Goal: Task Accomplishment & Management: Complete application form

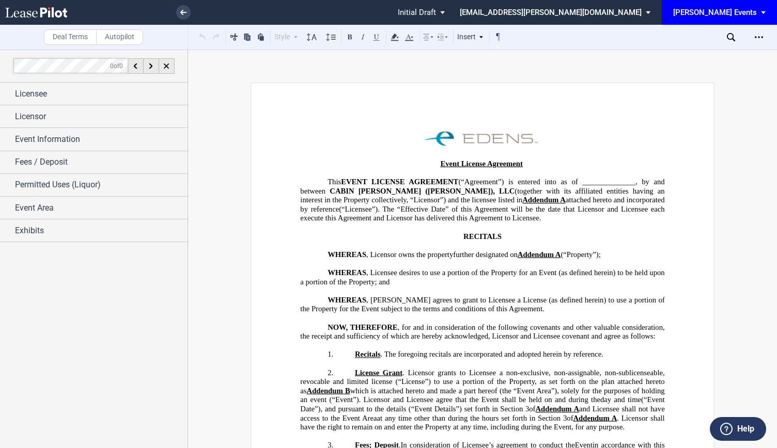
click at [738, 9] on div "[PERSON_NAME] Events" at bounding box center [715, 12] width 84 height 9
click at [726, 25] on div "[PERSON_NAME] Events" at bounding box center [722, 28] width 79 height 10
click at [182, 10] on icon at bounding box center [183, 12] width 6 height 5
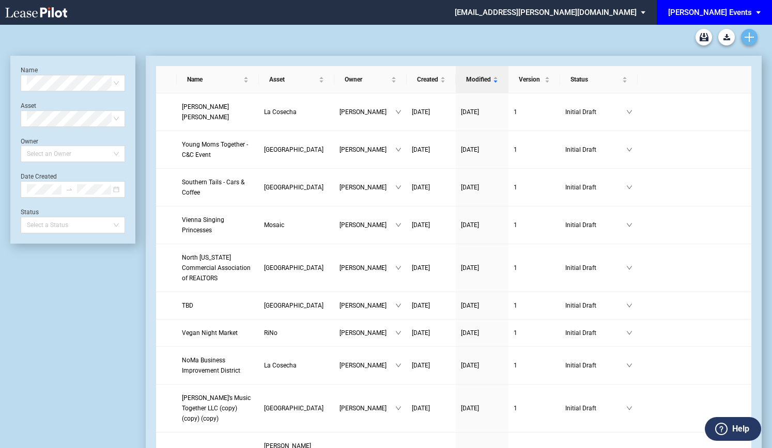
click at [750, 32] on link "Create new document" at bounding box center [749, 37] width 17 height 17
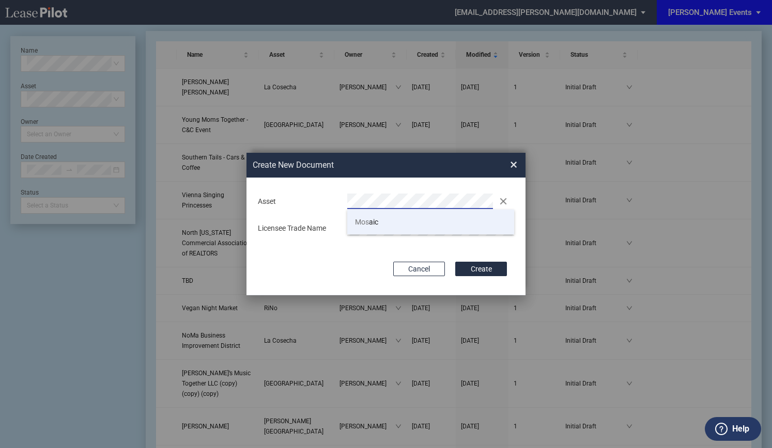
click at [418, 219] on li "Mos aic" at bounding box center [430, 222] width 167 height 25
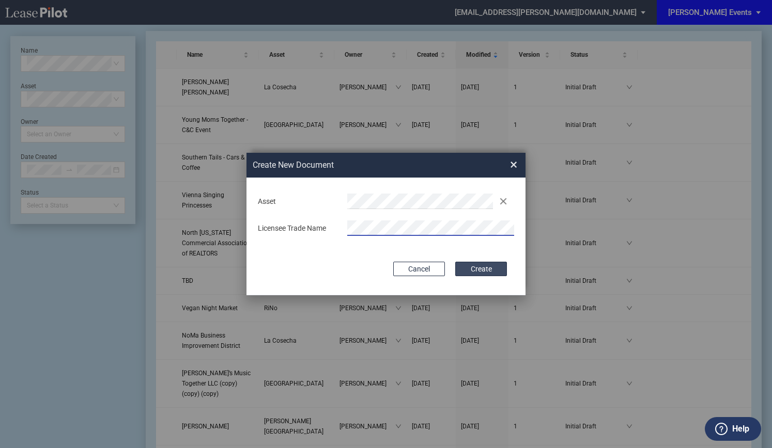
click at [483, 269] on button "Create" at bounding box center [481, 269] width 52 height 14
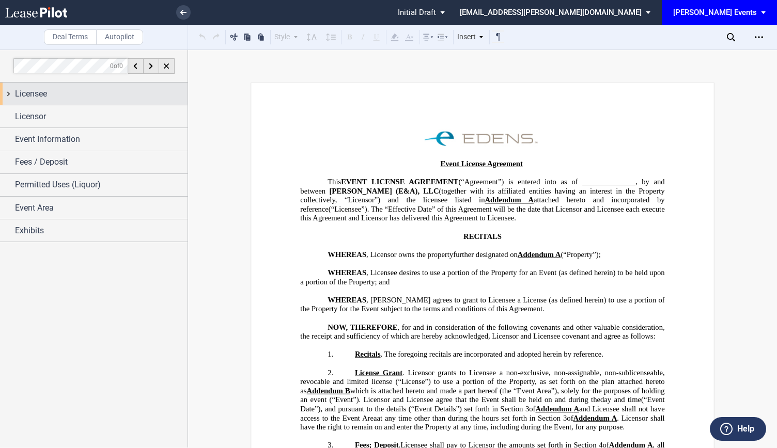
click at [39, 96] on span "Licensee" at bounding box center [31, 94] width 32 height 12
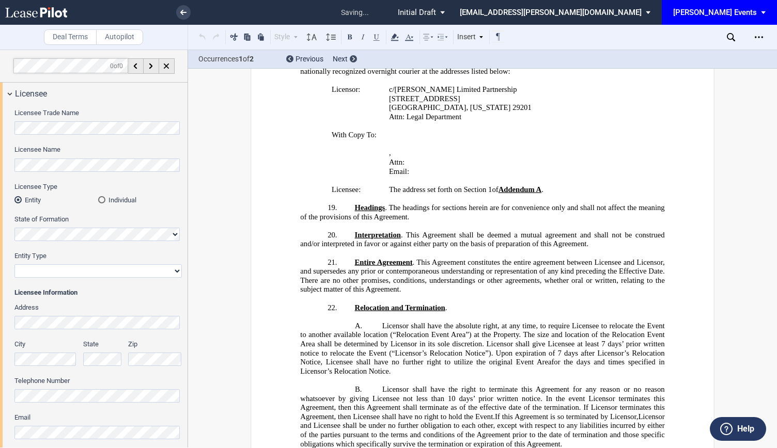
scroll to position [1509, 0]
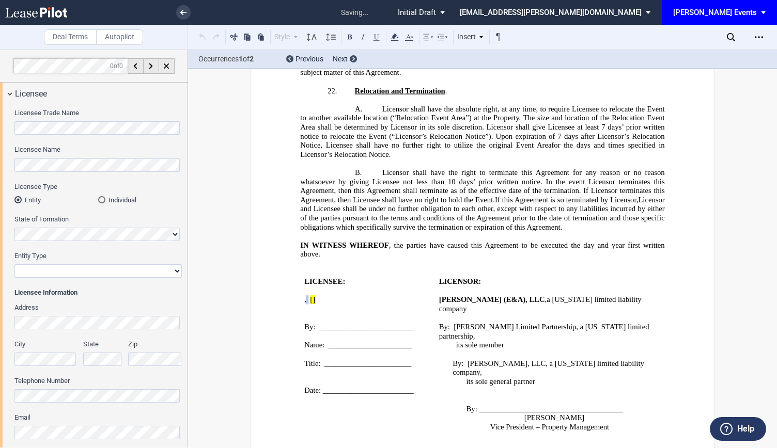
click at [53, 268] on select "Corporation Limited Liability Company General Partnership Limited Partnership N…" at bounding box center [97, 270] width 167 height 13
click at [131, 274] on select "Corporation Limited Liability Company General Partnership Limited Partnership N…" at bounding box center [97, 270] width 167 height 13
select select "non-profit corporation"
click at [14, 264] on select "Corporation Limited Liability Company General Partnership Limited Partnership N…" at bounding box center [97, 270] width 167 height 13
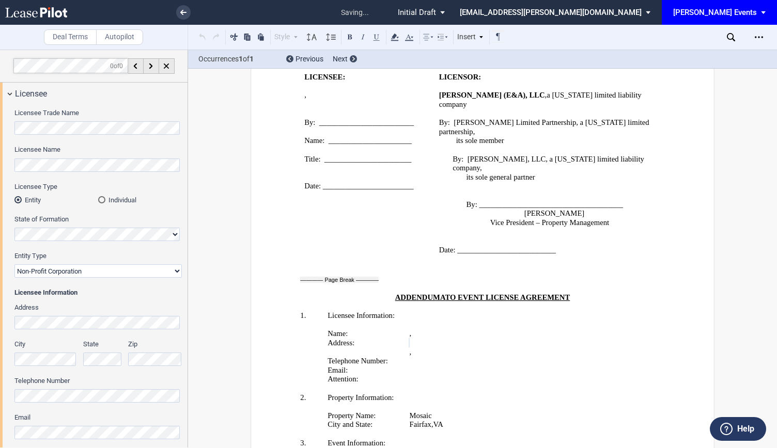
scroll to position [1726, 0]
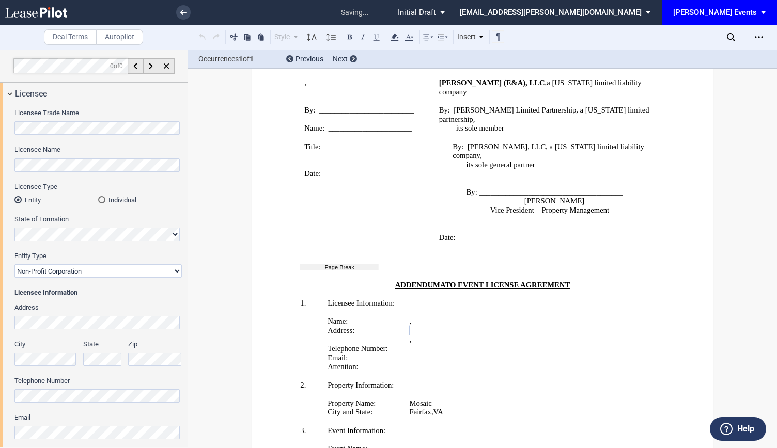
click at [161, 332] on div "Address City State Zip Telephone Number Email Attention" at bounding box center [97, 395] width 167 height 184
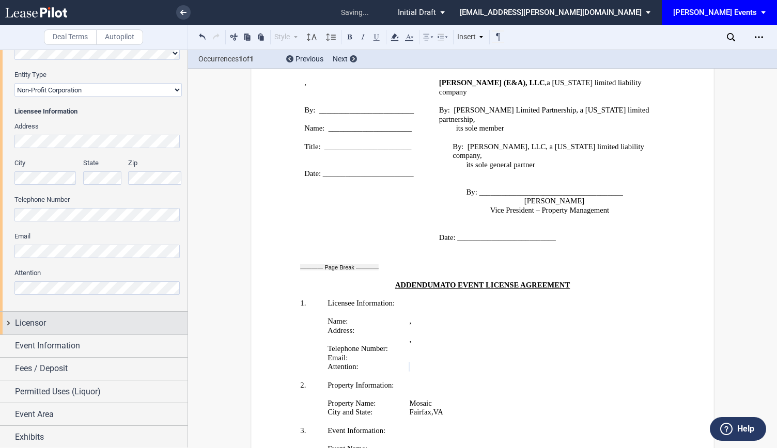
click at [57, 329] on div "Licensor" at bounding box center [94, 323] width 188 height 22
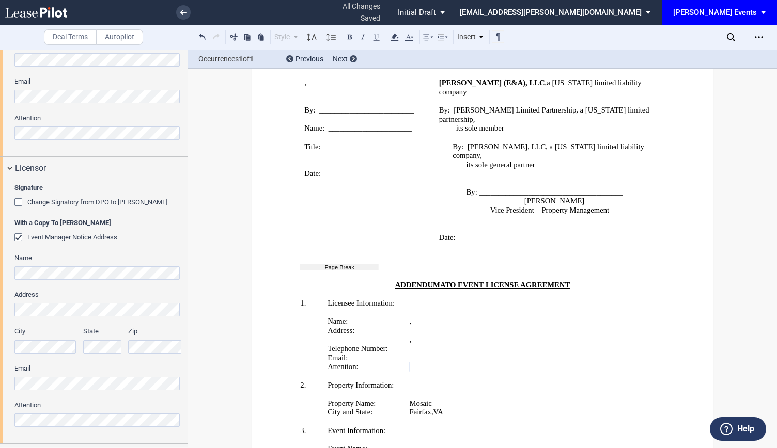
scroll to position [388, 0]
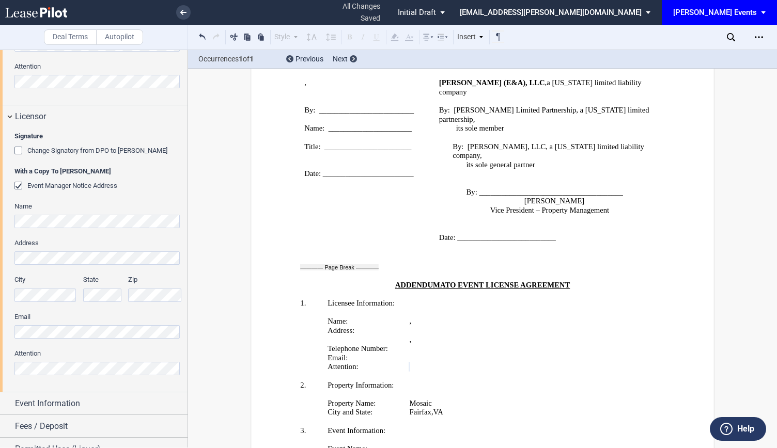
click at [0, 334] on div "Signature Change Signatory from DPO to [PERSON_NAME] With a Copy To [PERSON_NAM…" at bounding box center [94, 260] width 188 height 264
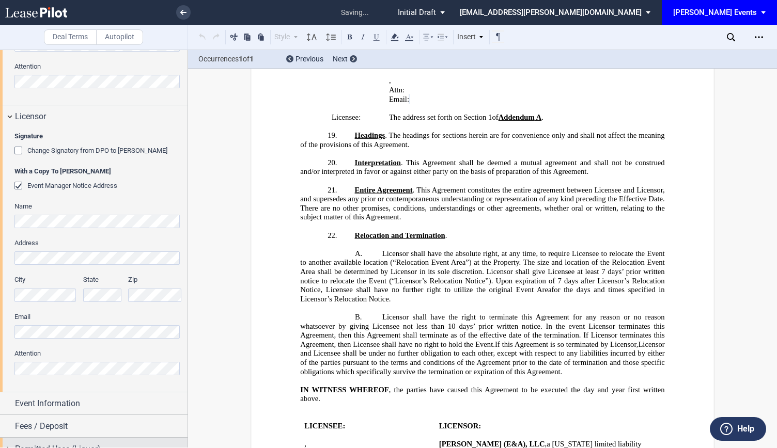
scroll to position [1183, 0]
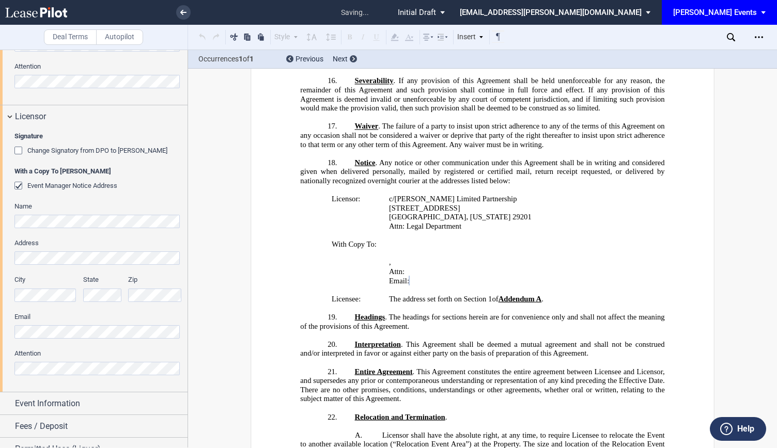
click at [2, 361] on div "Signature Change Signatory from DPO to [PERSON_NAME] With a Copy To [PERSON_NAM…" at bounding box center [94, 260] width 188 height 264
click at [0, 331] on div "Signature Change Signatory from DPO to [PERSON_NAME] With a Copy To [PERSON_NAM…" at bounding box center [94, 260] width 188 height 264
click at [0, 326] on div "Signature Change Signatory from DPO to [PERSON_NAME] With a Copy To [PERSON_NAM…" at bounding box center [94, 260] width 188 height 264
click at [7, 322] on div "Signature Change Signatory from DPO to [PERSON_NAME] With a Copy To [PERSON_NAM…" at bounding box center [94, 260] width 188 height 264
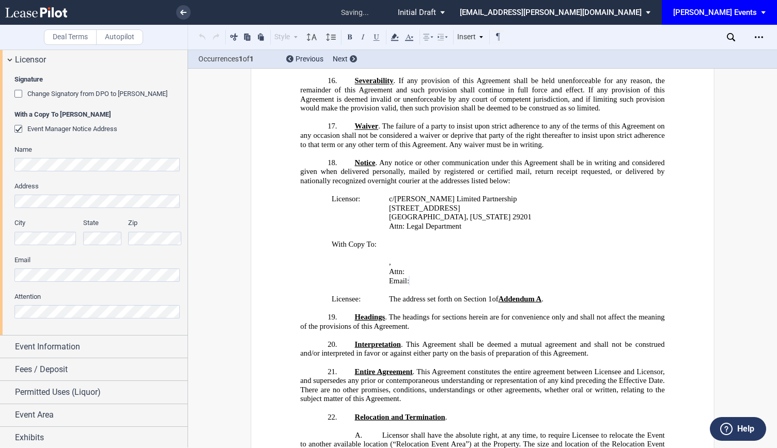
scroll to position [445, 0]
click at [69, 349] on span "Event Information" at bounding box center [47, 346] width 65 height 12
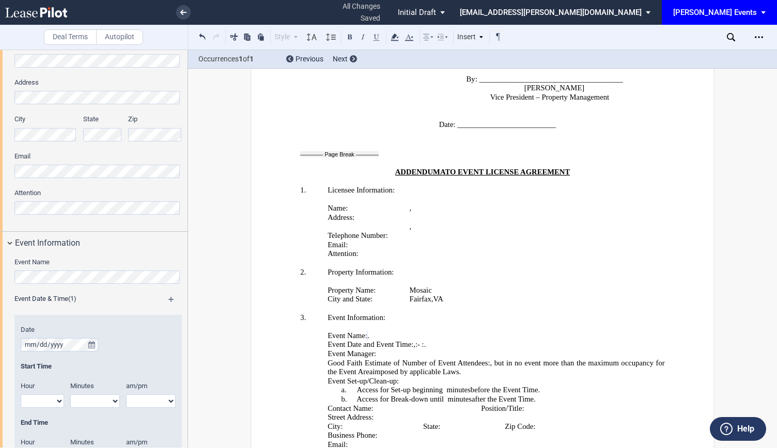
scroll to position [1839, 0]
click at [91, 341] on icon "true" at bounding box center [91, 344] width 7 height 7
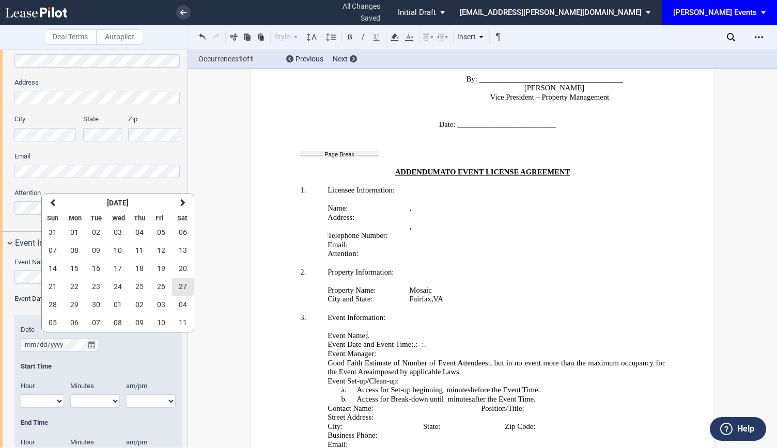
click at [177, 291] on button "27" at bounding box center [183, 287] width 22 height 18
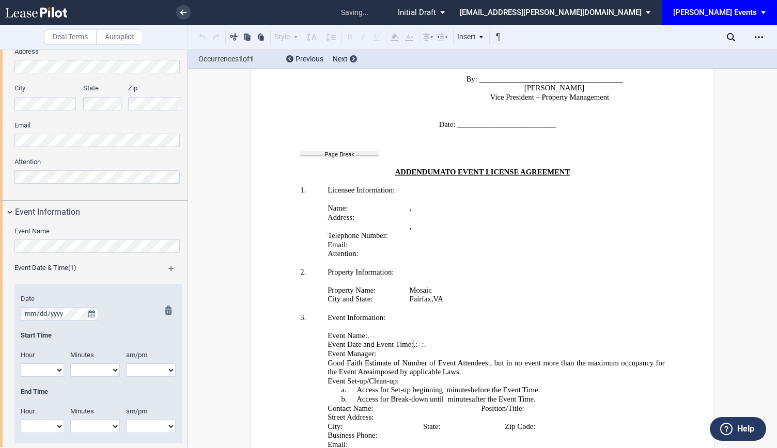
scroll to position [600, 0]
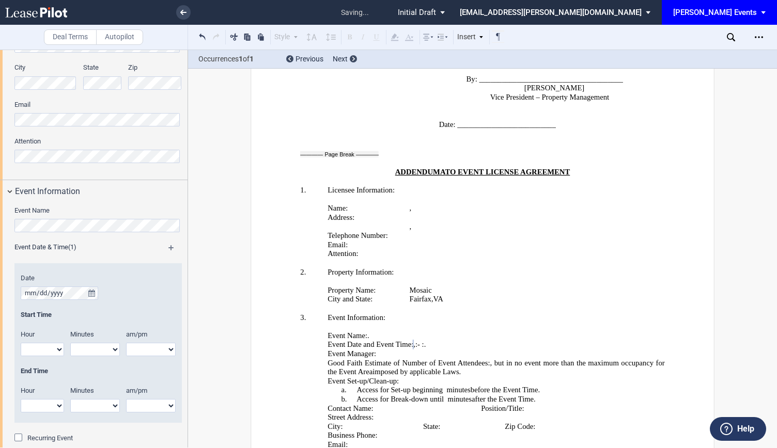
click at [171, 247] on md-icon at bounding box center [175, 251] width 15 height 12
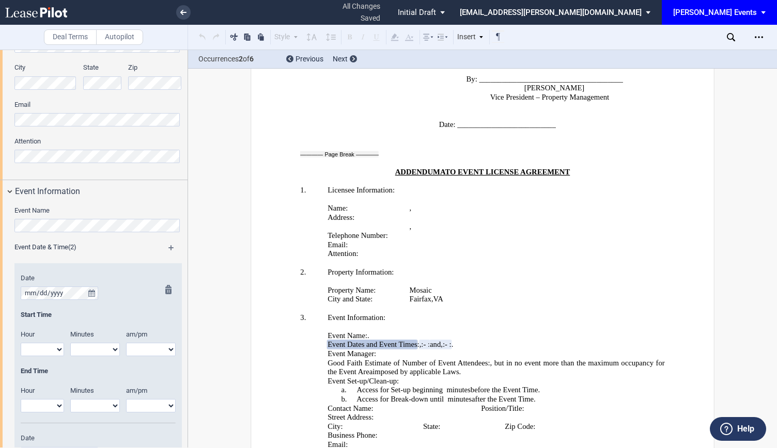
scroll to position [704, 0]
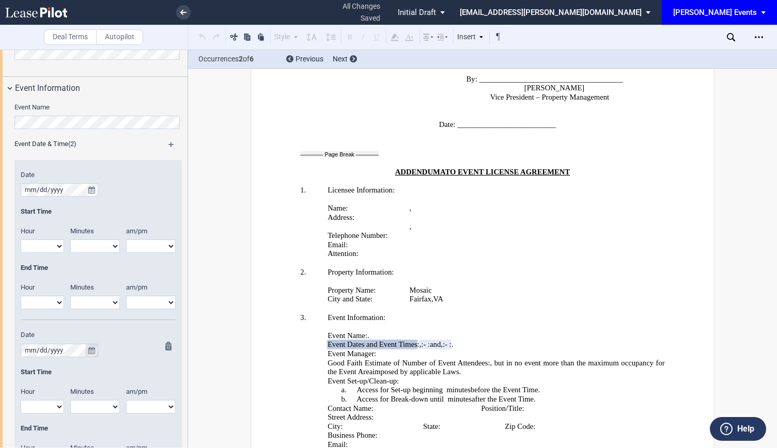
click at [91, 348] on icon "true" at bounding box center [91, 350] width 7 height 7
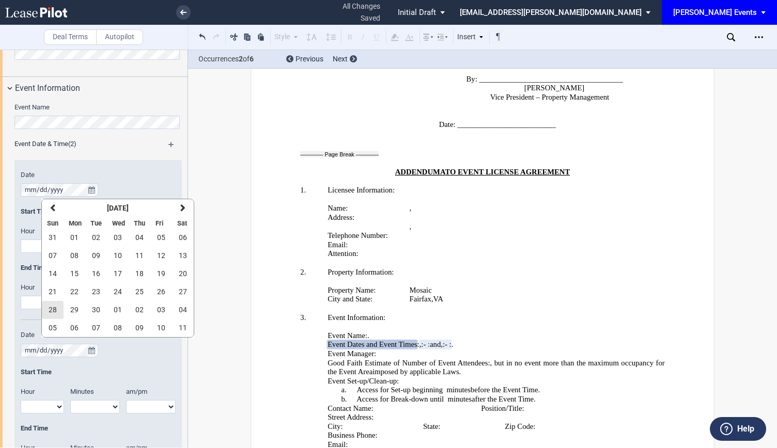
click at [48, 313] on button "28" at bounding box center [53, 310] width 22 height 18
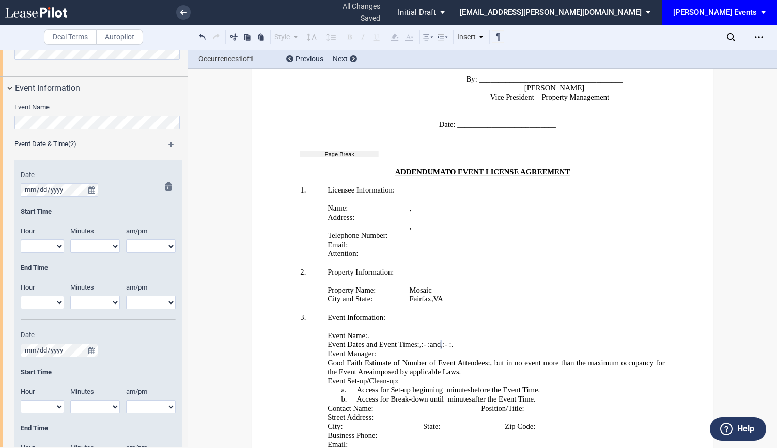
click at [59, 246] on select "1 2 3 4 5 6 7 8 9 10 11 12" at bounding box center [42, 246] width 43 height 13
select select "11"
click at [21, 240] on select "1 2 3 4 5 6 7 8 9 10 11 12" at bounding box center [42, 246] width 43 height 13
click at [98, 242] on select "00 05 10 15 20 25 30 35 40 45 50 55" at bounding box center [95, 246] width 50 height 13
select select "00"
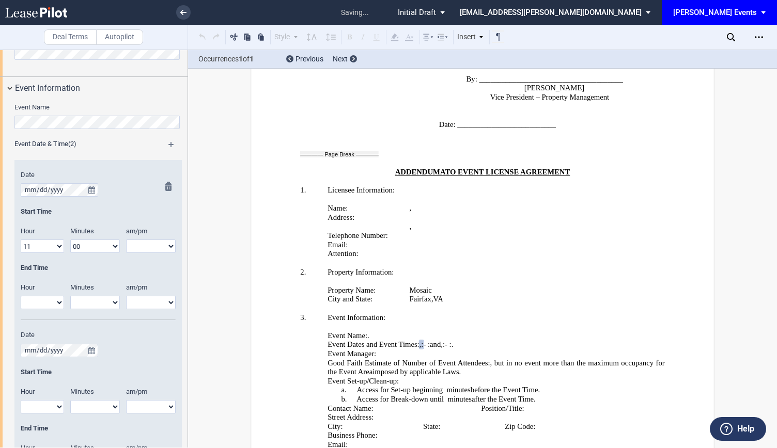
click at [70, 240] on select "00 05 10 15 20 25 30 35 40 45 50 55" at bounding box center [95, 246] width 50 height 13
click at [129, 243] on select "am pm" at bounding box center [151, 246] width 50 height 13
select select "am"
click at [126, 240] on select "am pm" at bounding box center [151, 246] width 50 height 13
click at [21, 303] on select "1 2 3 4 5 6 7 8 9 10 11 12" at bounding box center [42, 302] width 43 height 13
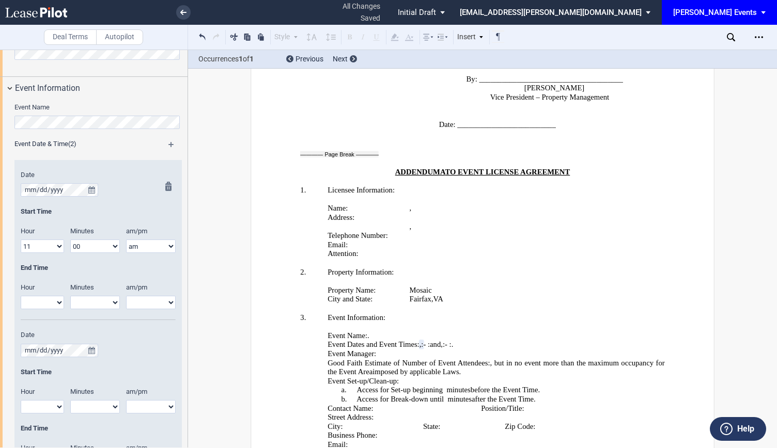
select select "6"
click at [21, 296] on select "1 2 3 4 5 6 7 8 9 10 11 12" at bounding box center [42, 302] width 43 height 13
click at [100, 297] on select "00 05 10 15 20 25 30 35 40 45 50 55" at bounding box center [95, 302] width 50 height 13
select select "00"
click at [70, 296] on select "00 05 10 15 20 25 30 35 40 45 50 55" at bounding box center [95, 302] width 50 height 13
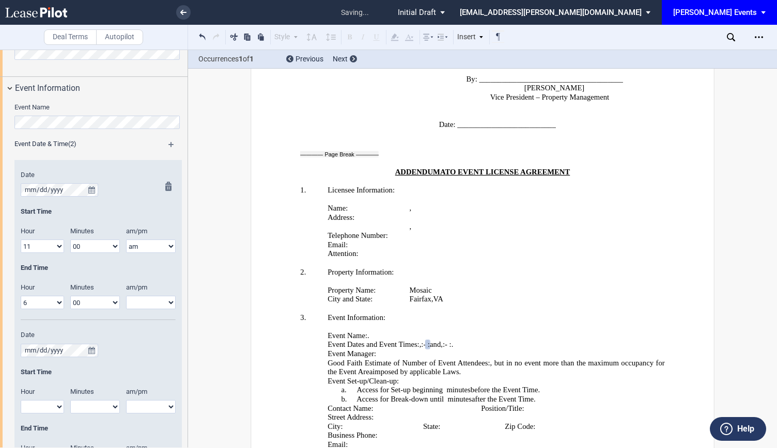
click at [153, 298] on select "am pm" at bounding box center [151, 302] width 50 height 13
select select "pm"
click at [126, 296] on select "am pm" at bounding box center [151, 302] width 50 height 13
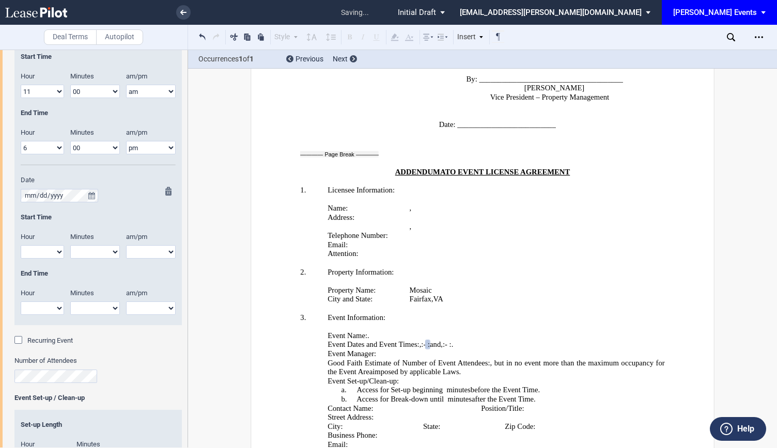
click at [36, 256] on select "1 2 3 4 5 6 7 8 9 10 11 12" at bounding box center [42, 251] width 43 height 13
select select "9"
click at [21, 245] on select "1 2 3 4 5 6 7 8 9 10 11 12" at bounding box center [42, 251] width 43 height 13
click at [89, 249] on select "00 05 10 15 20 25 30 35 40 45 50 55" at bounding box center [95, 251] width 50 height 13
select select "00"
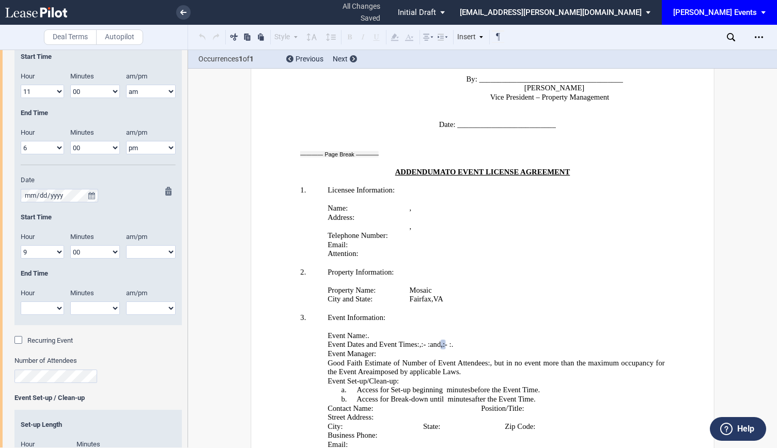
click at [70, 245] on select "00 05 10 15 20 25 30 35 40 45 50 55" at bounding box center [95, 251] width 50 height 13
click at [139, 249] on select "am pm" at bounding box center [151, 251] width 50 height 13
select select "am"
click at [126, 245] on select "am pm" at bounding box center [151, 251] width 50 height 13
click at [54, 304] on select "1 2 3 4 5 6 7 8 9 10 11 12" at bounding box center [42, 308] width 43 height 13
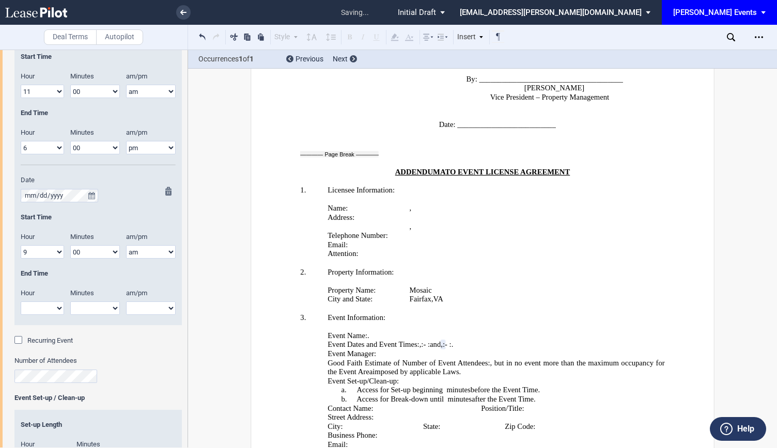
select select "6"
click at [21, 302] on select "1 2 3 4 5 6 7 8 9 10 11 12" at bounding box center [42, 308] width 43 height 13
click at [103, 307] on select "00 05 10 15 20 25 30 35 40 45 50 55" at bounding box center [95, 308] width 50 height 13
select select "00"
click at [70, 302] on select "00 05 10 15 20 25 30 35 40 45 50 55" at bounding box center [95, 308] width 50 height 13
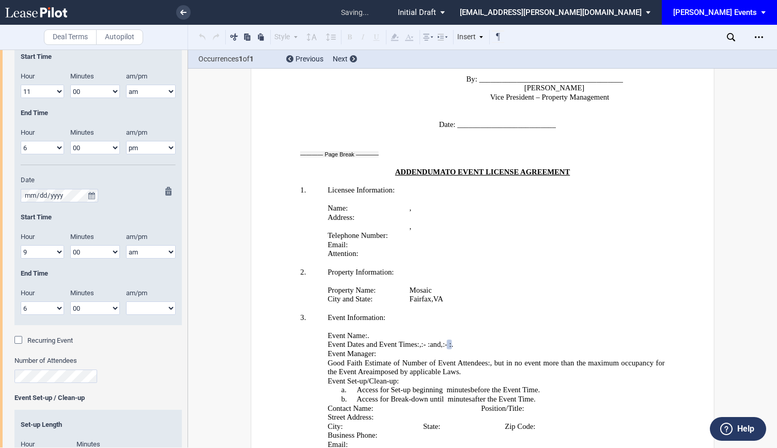
click at [57, 252] on select "1 2 3 4 5 6 7 8 9 10 11 12" at bounding box center [42, 251] width 43 height 13
select select "11"
click at [21, 245] on select "1 2 3 4 5 6 7 8 9 10 11 12" at bounding box center [42, 251] width 43 height 13
click at [164, 309] on div at bounding box center [165, 256] width 13 height 138
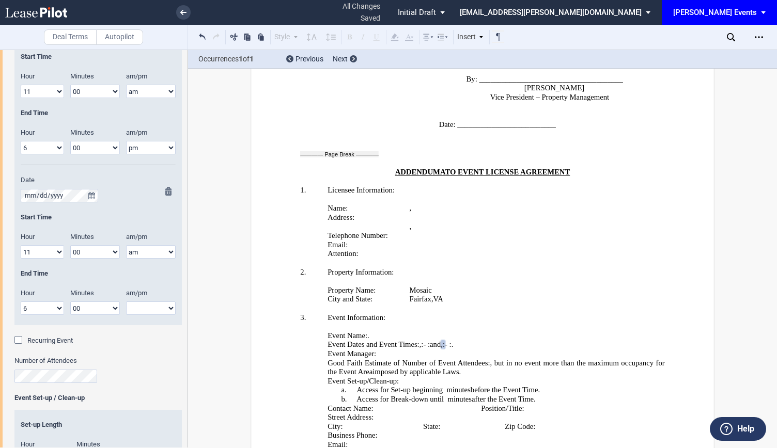
click at [167, 311] on div at bounding box center [165, 256] width 13 height 138
click at [164, 301] on div at bounding box center [165, 256] width 13 height 138
click at [166, 308] on div at bounding box center [165, 256] width 13 height 138
click at [140, 310] on select "am pm" at bounding box center [151, 308] width 50 height 13
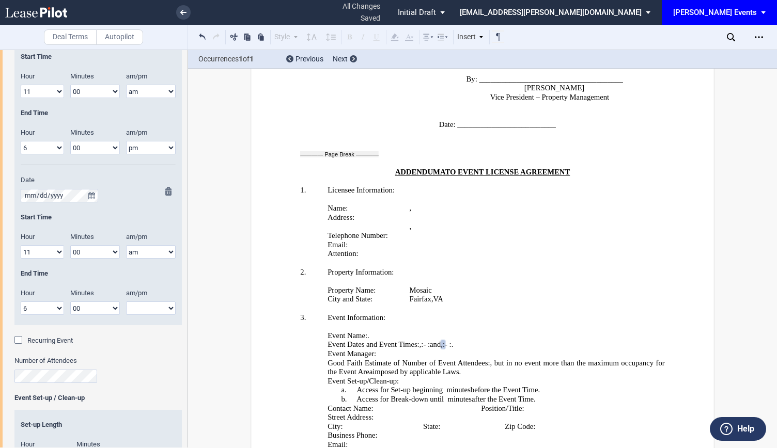
click at [140, 310] on select "am pm" at bounding box center [151, 308] width 50 height 13
select select "pm"
click at [126, 302] on select "am pm" at bounding box center [151, 308] width 50 height 13
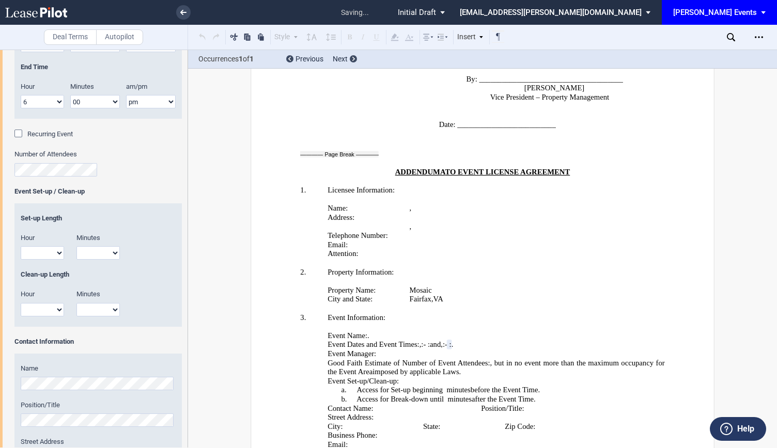
click at [57, 253] on select "1 2 3 4 5 6 7 8 9 10 11 12" at bounding box center [42, 252] width 43 height 13
select select "3"
click at [21, 246] on select "1 2 3 4 5 6 7 8 9 10 11 12" at bounding box center [42, 252] width 43 height 13
click at [109, 254] on select "00 15 30 45" at bounding box center [97, 252] width 43 height 13
select select "00"
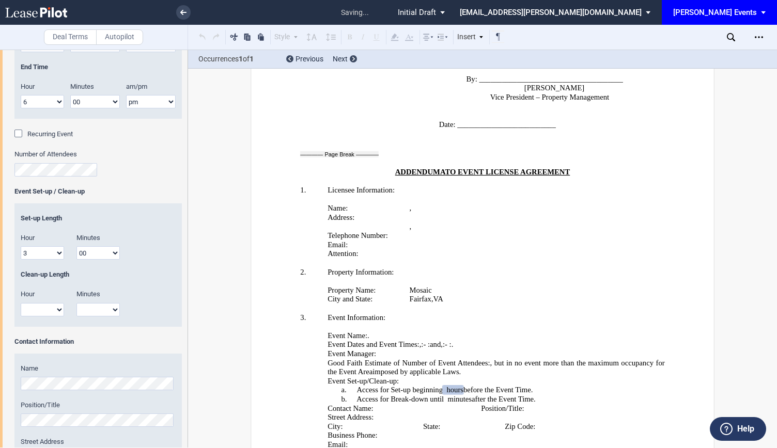
click at [76, 246] on select "00 15 30 45" at bounding box center [97, 252] width 43 height 13
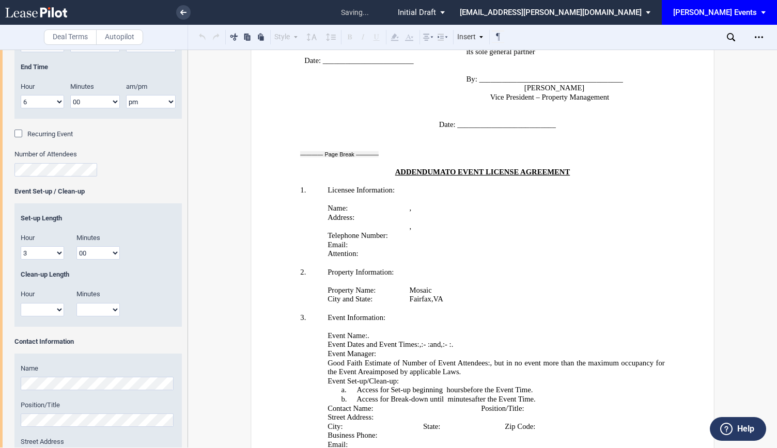
click at [57, 306] on select "1 2 3 4 5 6 7 8 9 10 11 12" at bounding box center [42, 309] width 43 height 13
select select "3"
click at [21, 303] on select "1 2 3 4 5 6 7 8 9 10 11 12" at bounding box center [42, 309] width 43 height 13
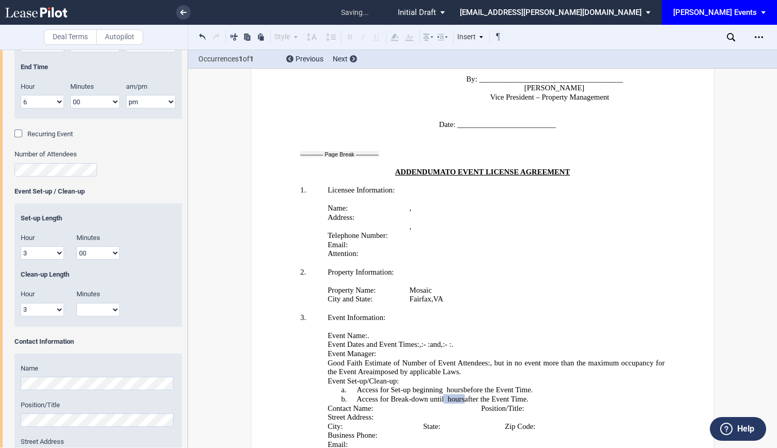
click at [106, 308] on select "00 15 30 45" at bounding box center [97, 309] width 43 height 13
select select "00"
click at [76, 303] on select "00 15 30 45" at bounding box center [97, 309] width 43 height 13
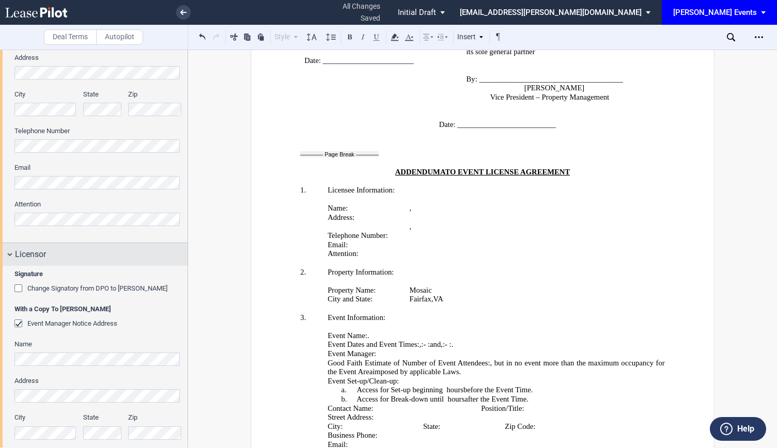
scroll to position [135, 0]
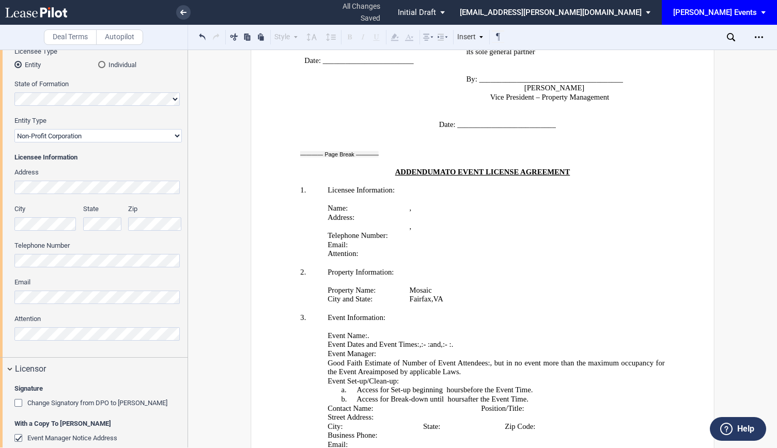
click at [4, 335] on div "Licensee Trade Name Licensee Name Licensee Type Entity Individual State of Form…" at bounding box center [94, 164] width 188 height 388
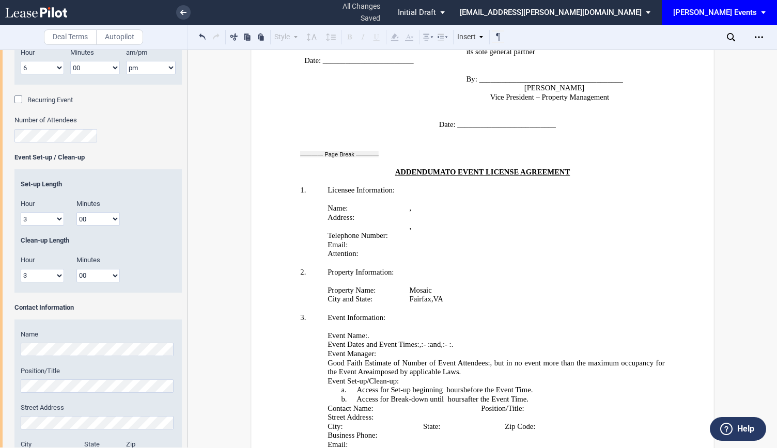
scroll to position [1168, 0]
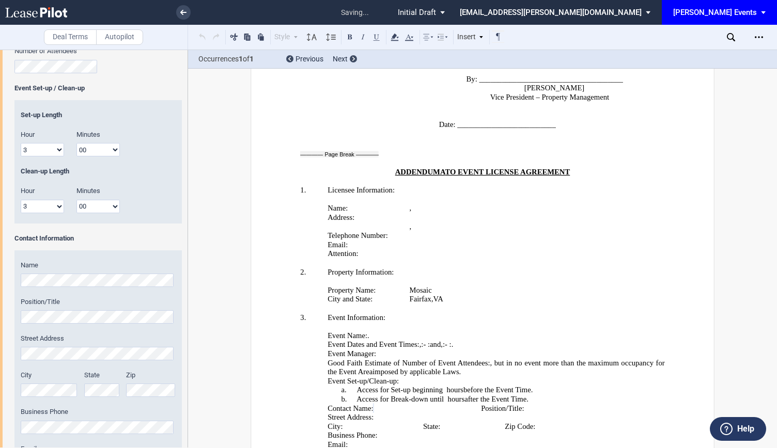
click at [108, 308] on div "Position/Title" at bounding box center [98, 311] width 155 height 26
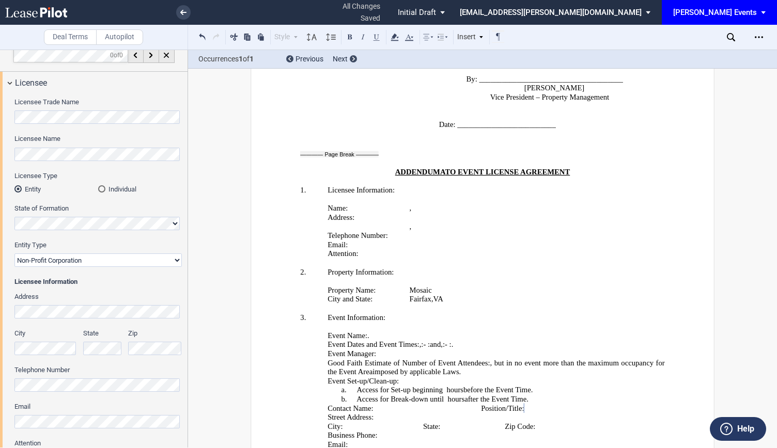
scroll to position [0, 0]
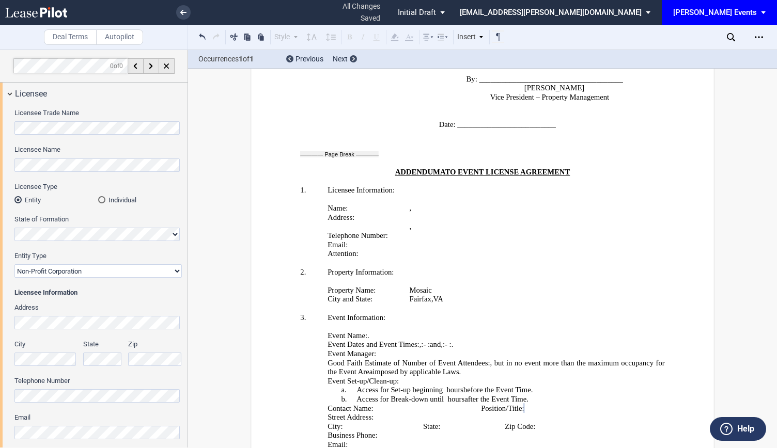
click at [1, 318] on div "Licensee Trade Name Licensee Name Licensee Type Entity Individual State of Form…" at bounding box center [94, 299] width 188 height 388
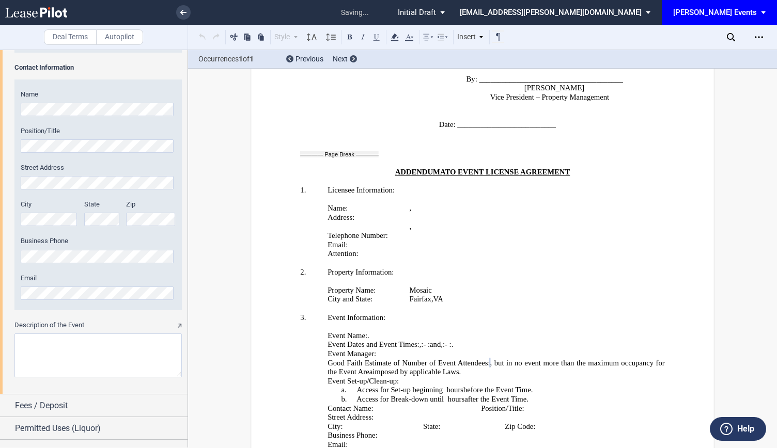
scroll to position [1343, 0]
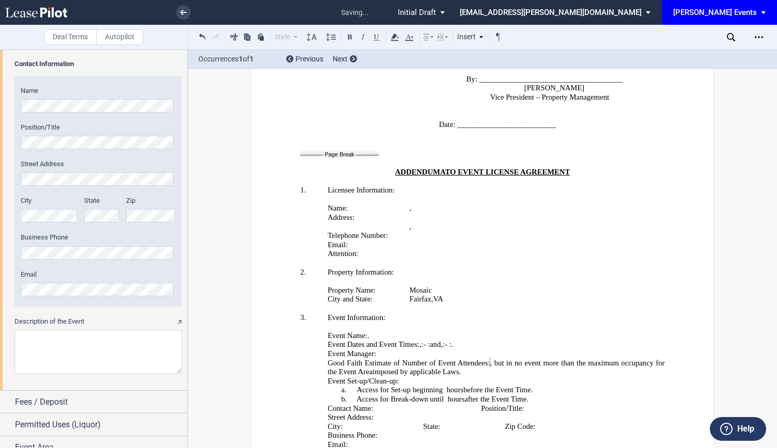
click at [46, 192] on div "Name Position/Title Street Address City State Zip" at bounding box center [97, 191] width 167 height 231
click at [48, 201] on label "City" at bounding box center [49, 200] width 57 height 9
click at [58, 207] on div "City" at bounding box center [49, 209] width 57 height 26
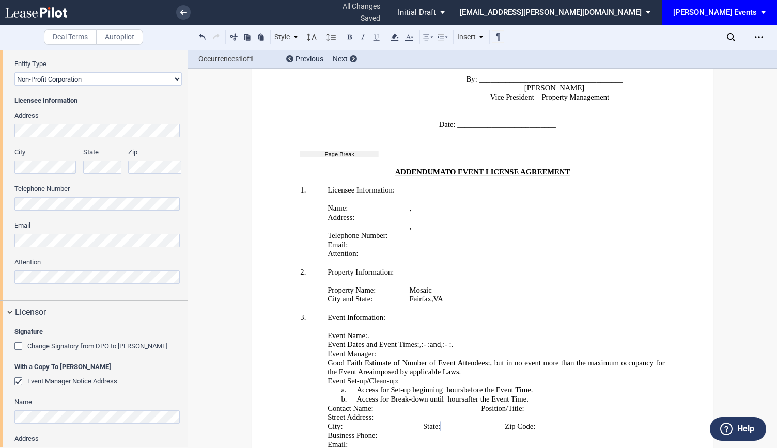
scroll to position [155, 0]
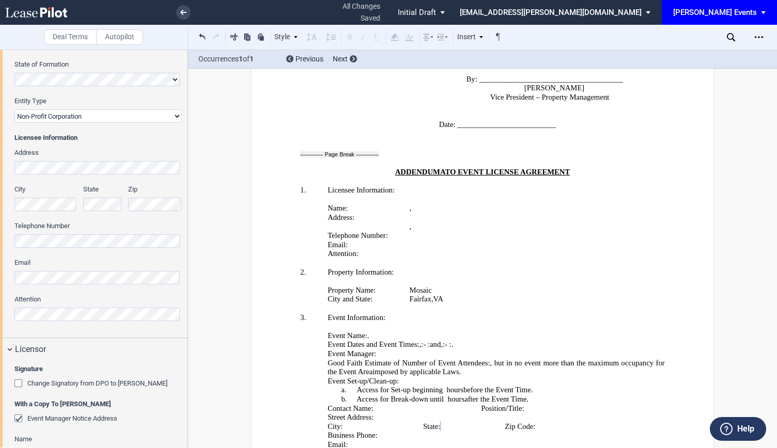
click at [0, 262] on div "Licensee Trade Name Licensee Name Licensee Type Entity Individual State of Form…" at bounding box center [94, 144] width 188 height 388
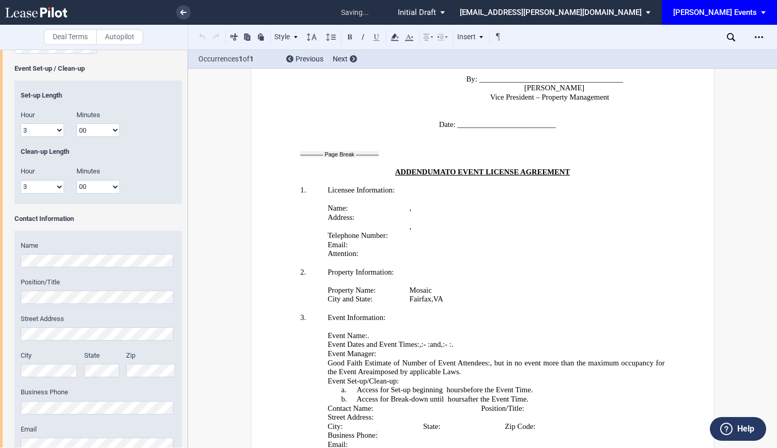
scroll to position [1376, 0]
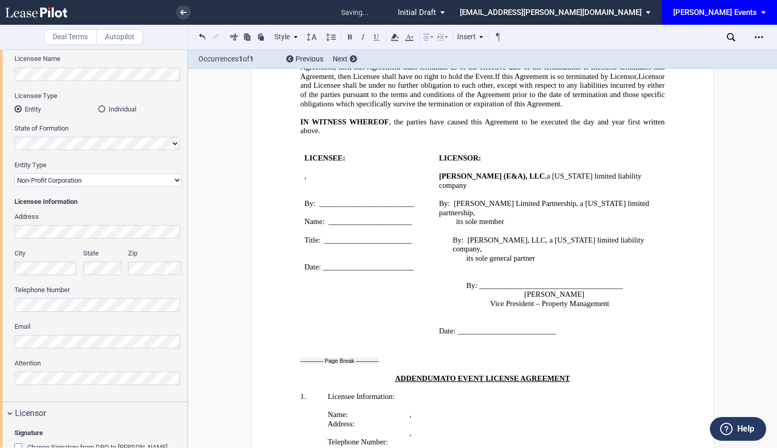
scroll to position [155, 0]
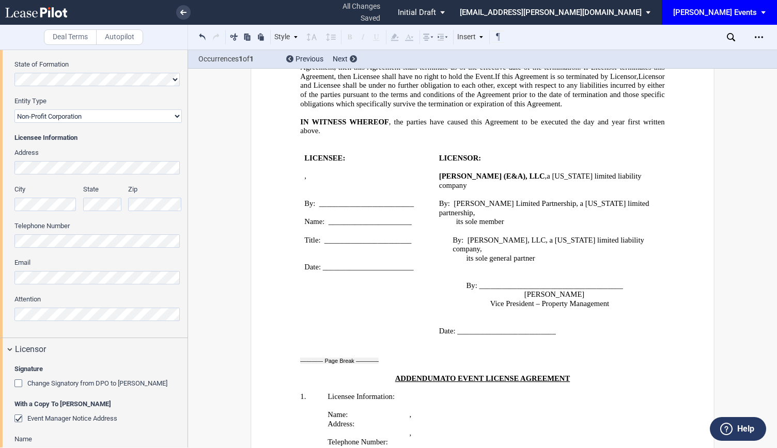
click at [0, 235] on div "Licensee Trade Name Licensee Name Licensee Type Entity Individual State of Form…" at bounding box center [94, 144] width 188 height 388
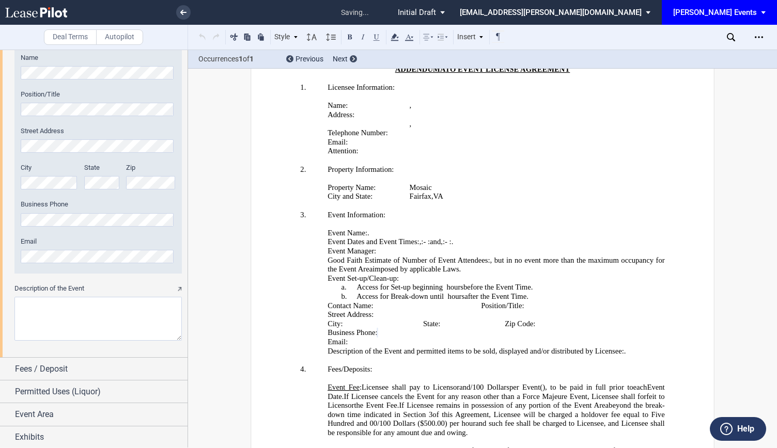
scroll to position [1944, 0]
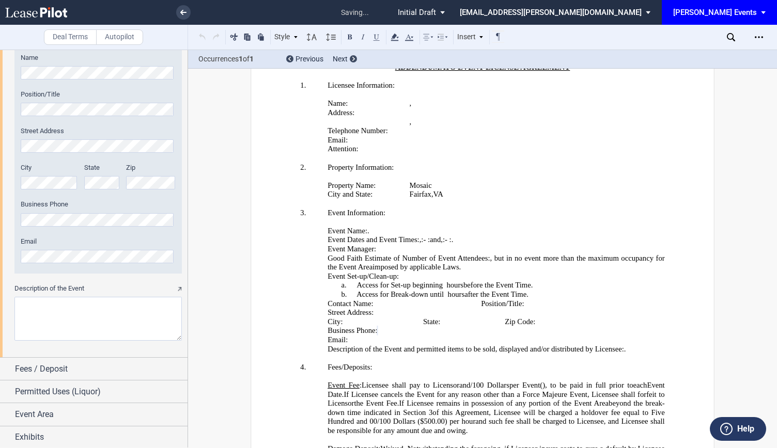
click at [123, 342] on div "Description of the Event" at bounding box center [97, 317] width 167 height 67
drag, startPoint x: 119, startPoint y: 296, endPoint x: 124, endPoint y: 304, distance: 9.0
click at [120, 298] on div "Description of the Event" at bounding box center [97, 312] width 167 height 57
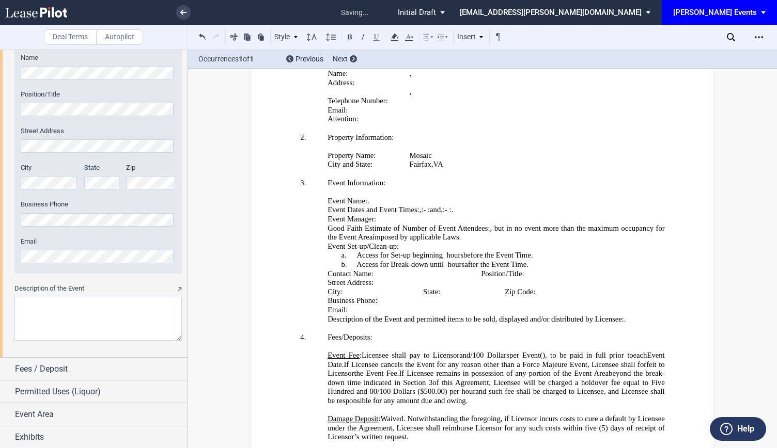
scroll to position [2000, 0]
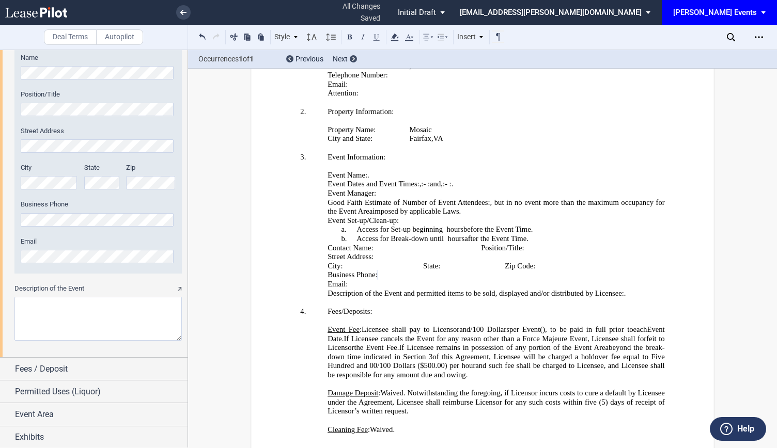
drag, startPoint x: 592, startPoint y: 387, endPoint x: 352, endPoint y: 373, distance: 240.1
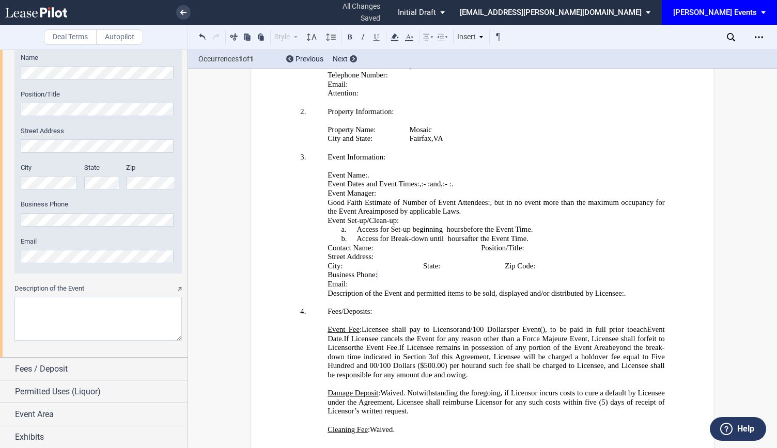
drag, startPoint x: 379, startPoint y: 384, endPoint x: 557, endPoint y: 402, distance: 179.2
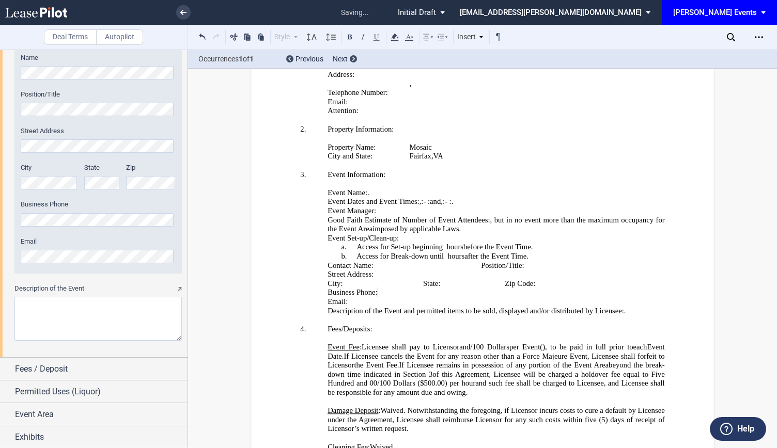
scroll to position [2191, 0]
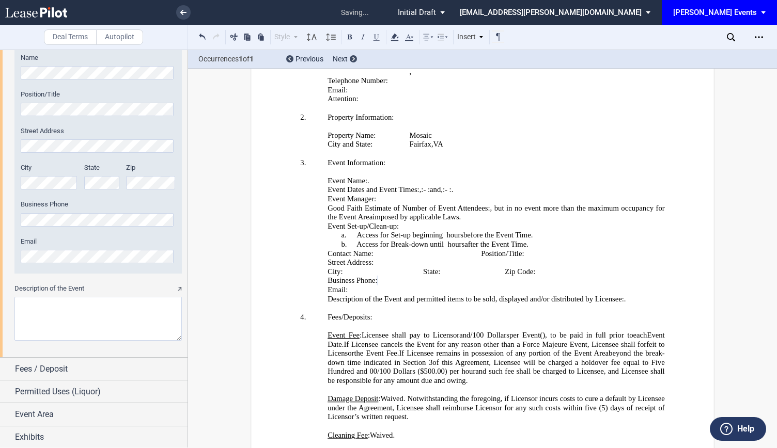
scroll to position [1932, 0]
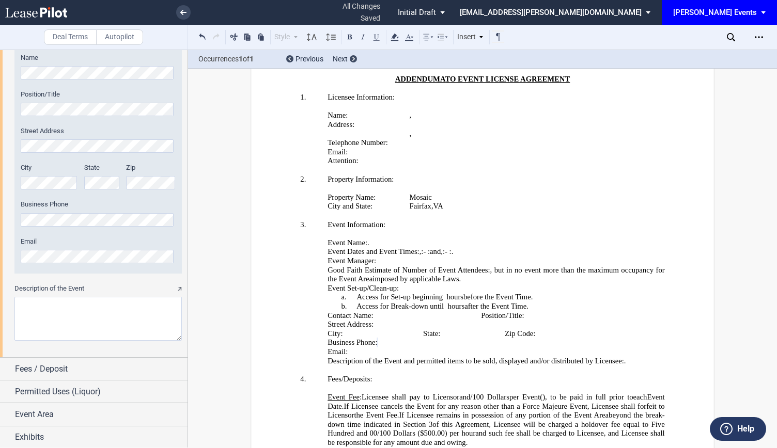
click at [66, 330] on textarea "Description of the Event" at bounding box center [97, 319] width 167 height 44
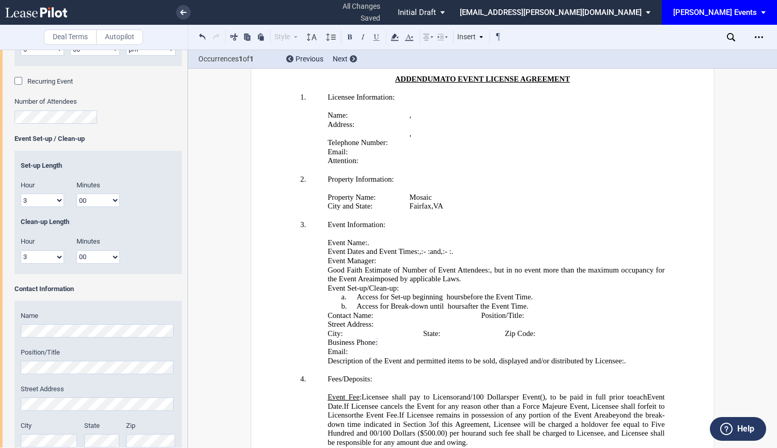
drag, startPoint x: 56, startPoint y: 155, endPoint x: 49, endPoint y: 150, distance: 8.9
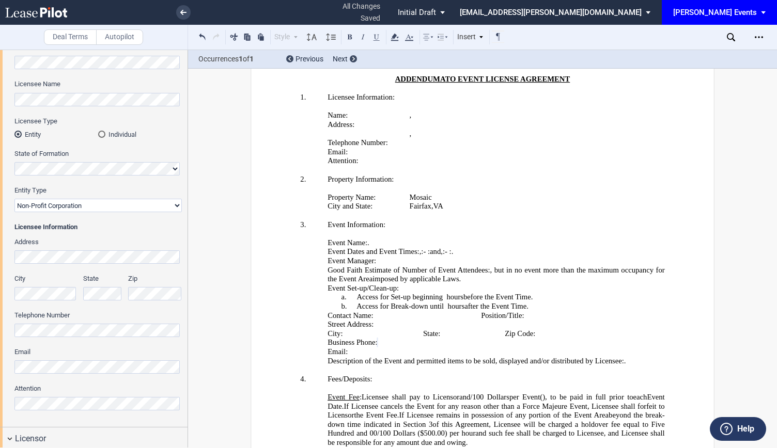
scroll to position [0, 0]
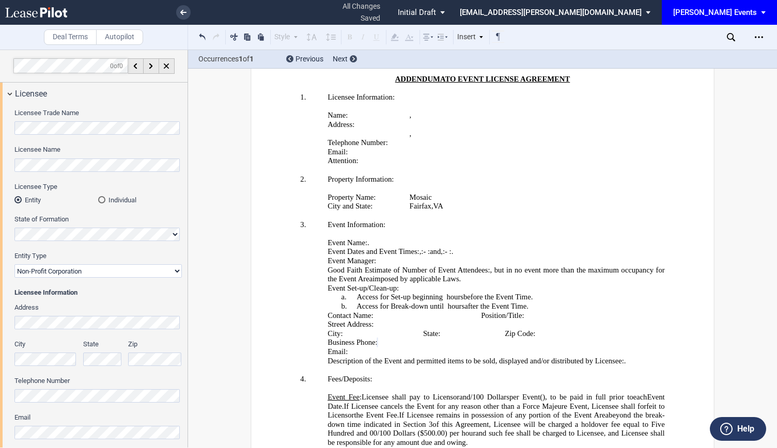
click at [0, 155] on div "Licensee Trade Name Licensee Name Licensee Type Entity Individual State of Form…" at bounding box center [94, 299] width 188 height 388
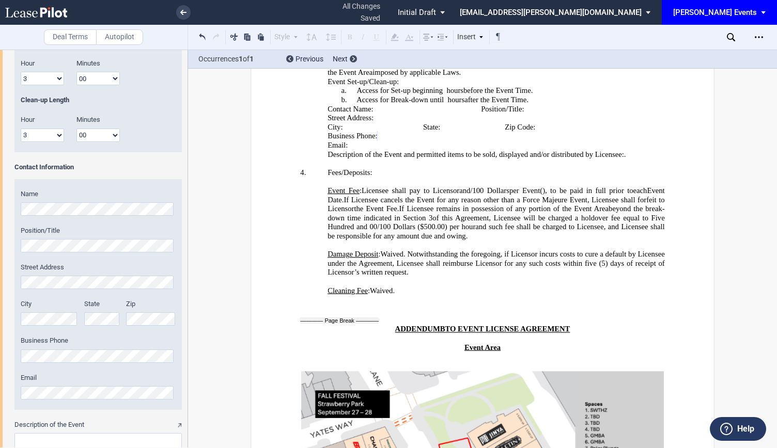
scroll to position [1376, 0]
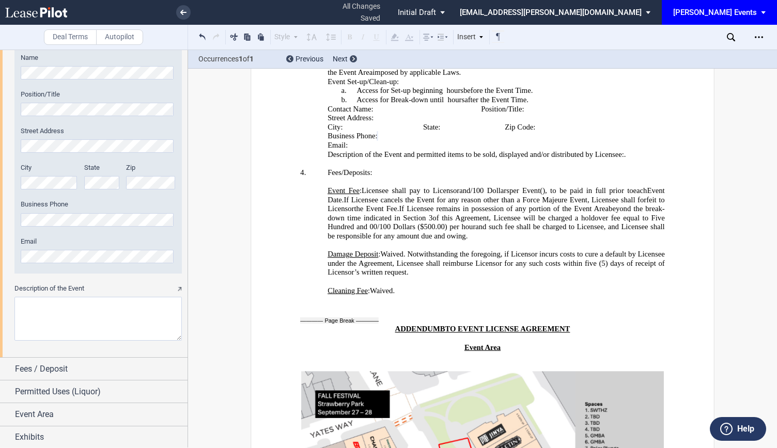
click at [49, 322] on textarea "Description of the Event" at bounding box center [97, 319] width 167 height 44
paste textarea "Greater Merrifield Business Association (GMBA)"
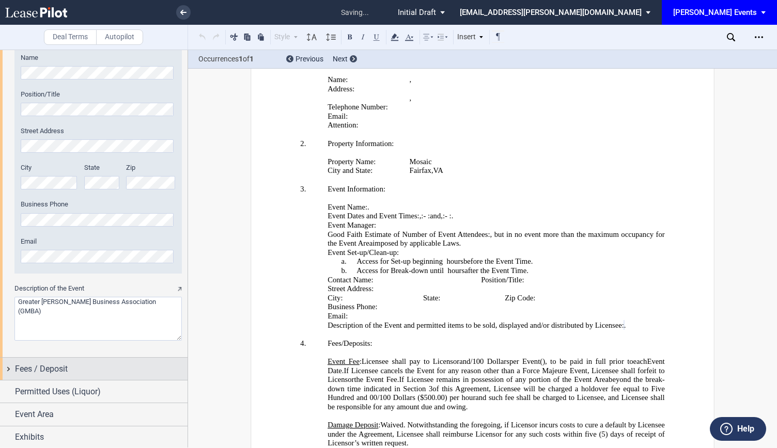
scroll to position [1965, 0]
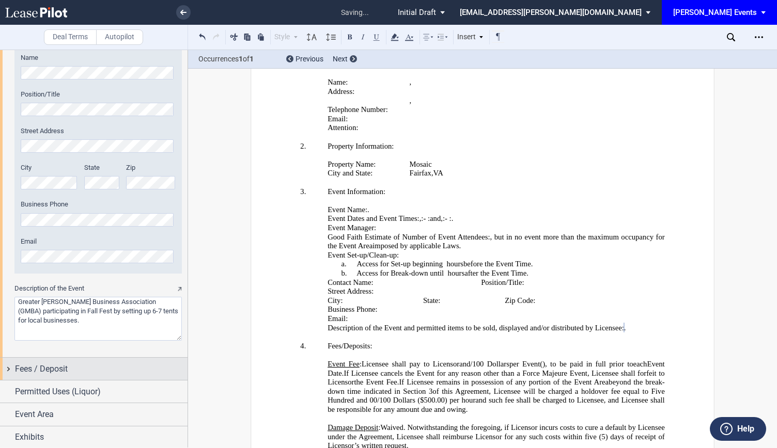
type textarea "Greater Merrifield Business Association (GMBA) participating in Fall Fest by se…"
click at [128, 376] on div "Fees / Deposit" at bounding box center [94, 369] width 188 height 22
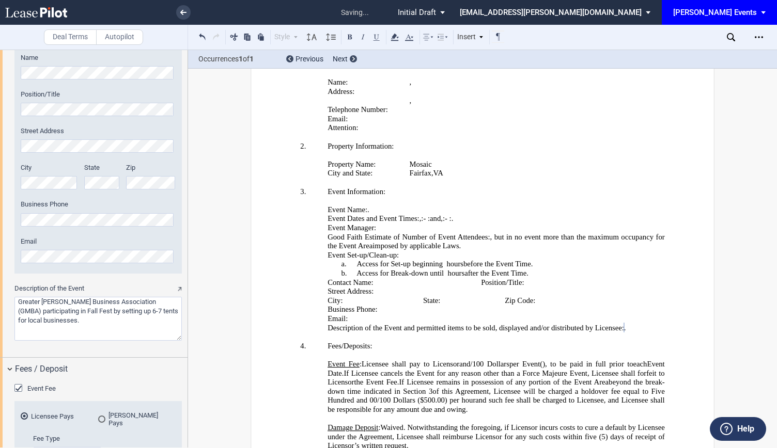
scroll to position [1531, 0]
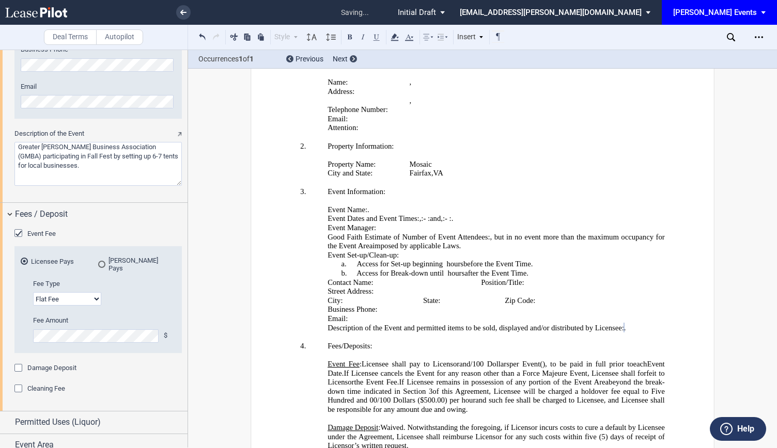
click at [44, 232] on span "Event Fee" at bounding box center [41, 234] width 28 height 8
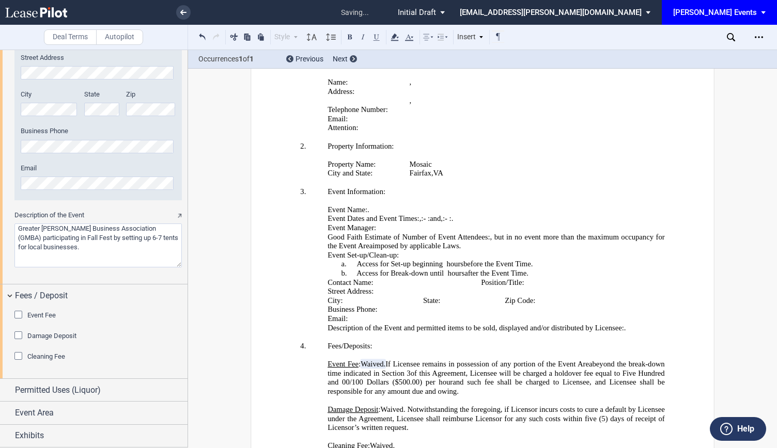
scroll to position [1448, 0]
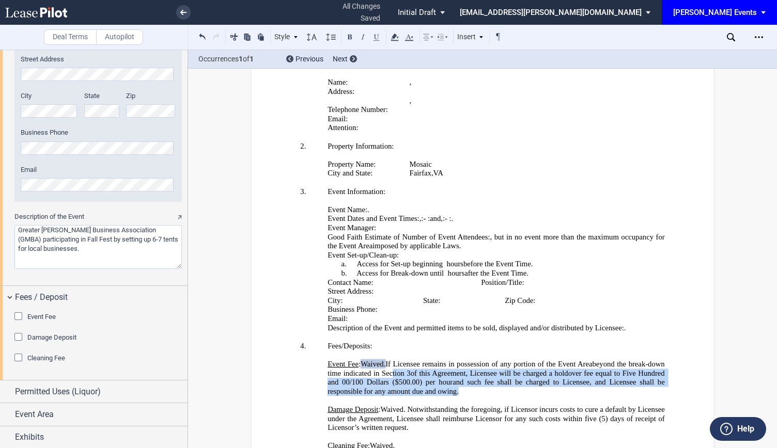
drag, startPoint x: 461, startPoint y: 284, endPoint x: 387, endPoint y: 261, distance: 76.8
click at [387, 360] on p "Event Fee : Licensee shall pay to Licensor ﻿ ﻿ and ﻿ ﻿ /100 Dollars per Event (…" at bounding box center [495, 378] width 337 height 36
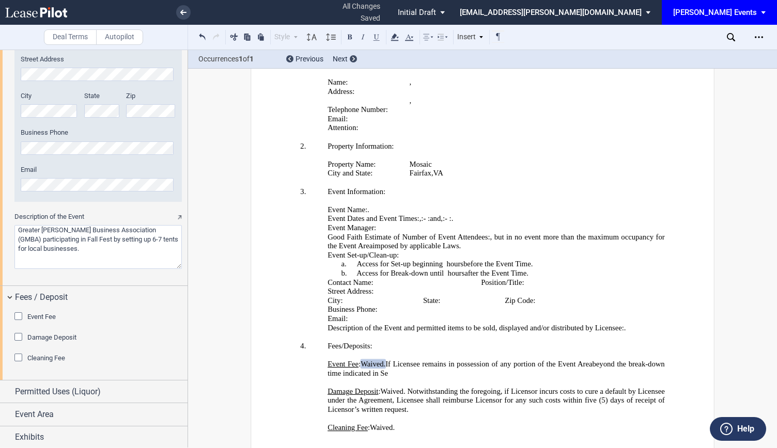
click at [431, 360] on span "If Licensee remains in possession of any portion of the Event Area" at bounding box center [488, 364] width 207 height 9
click at [398, 378] on p "﻿" at bounding box center [482, 382] width 364 height 9
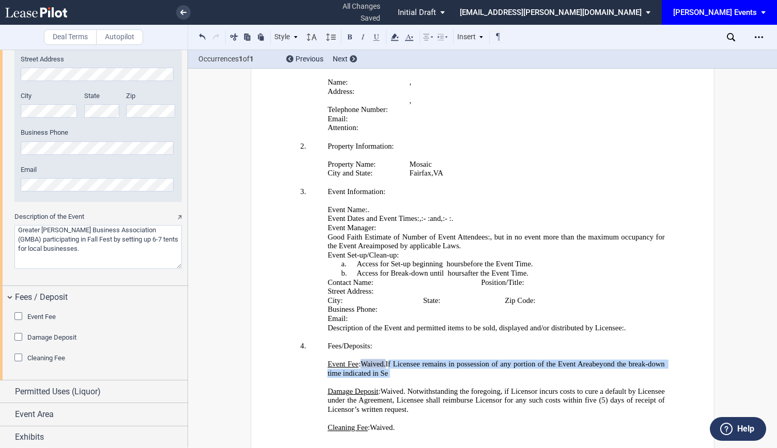
drag, startPoint x: 398, startPoint y: 269, endPoint x: 386, endPoint y: 257, distance: 16.8
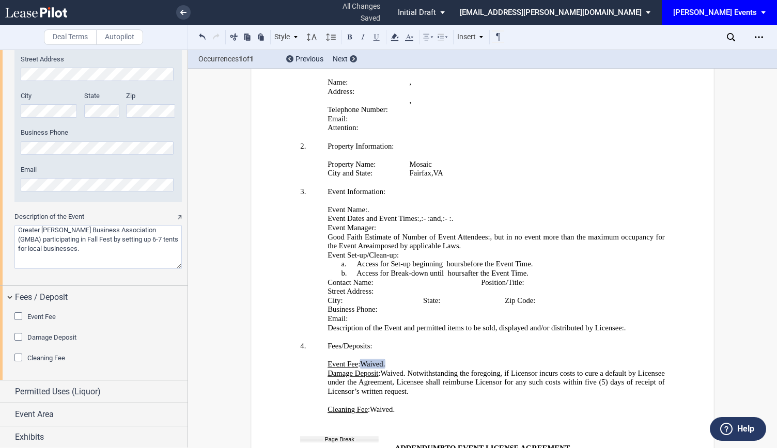
click at [490, 360] on p "Event Fee : Licensee shall pay to Licensor ﻿ ﻿ and ﻿ ﻿ /100 Dollars per Event (…" at bounding box center [495, 364] width 337 height 9
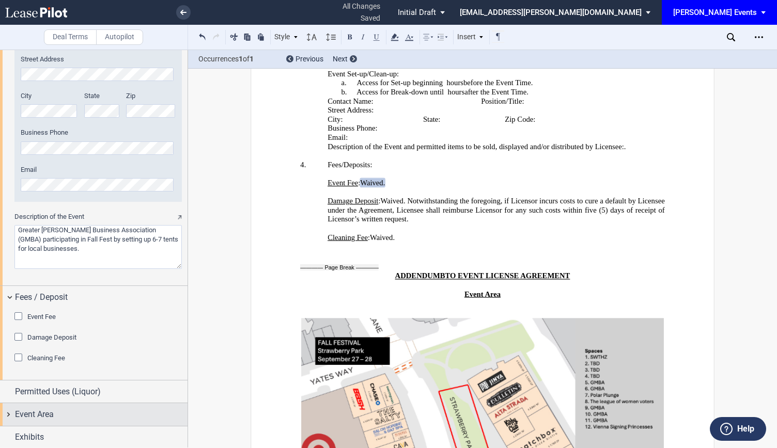
click at [108, 412] on div "Event Area" at bounding box center [101, 415] width 173 height 12
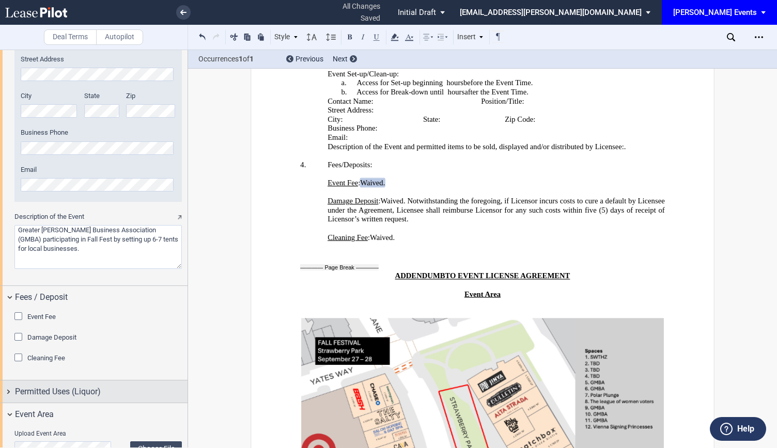
click at [111, 397] on div "Permitted Uses (Liquor)" at bounding box center [101, 392] width 173 height 12
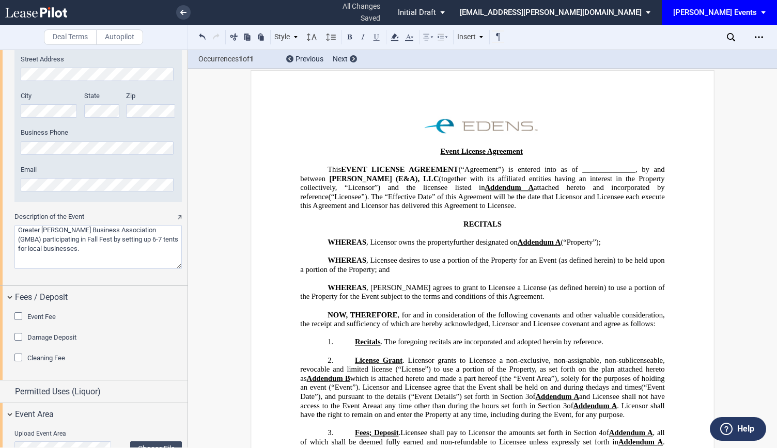
scroll to position [0, 0]
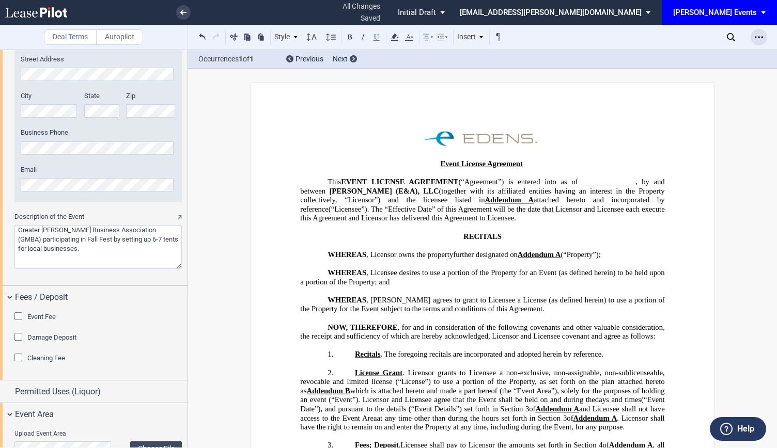
click at [754, 37] on div "Open Lease options menu" at bounding box center [759, 37] width 17 height 17
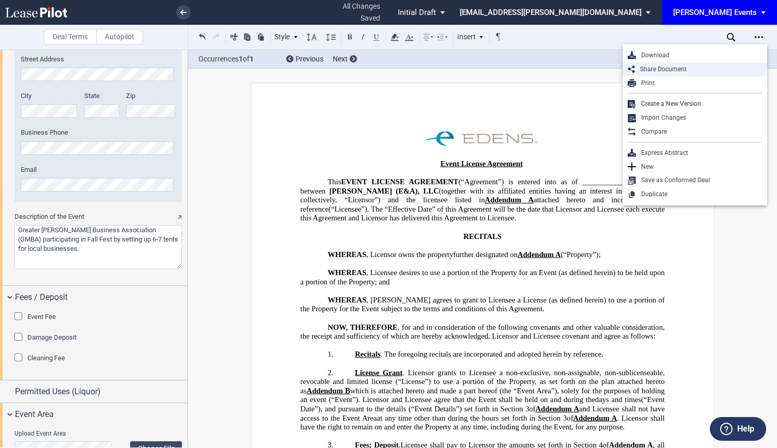
click at [699, 68] on div "Share Document" at bounding box center [698, 69] width 127 height 9
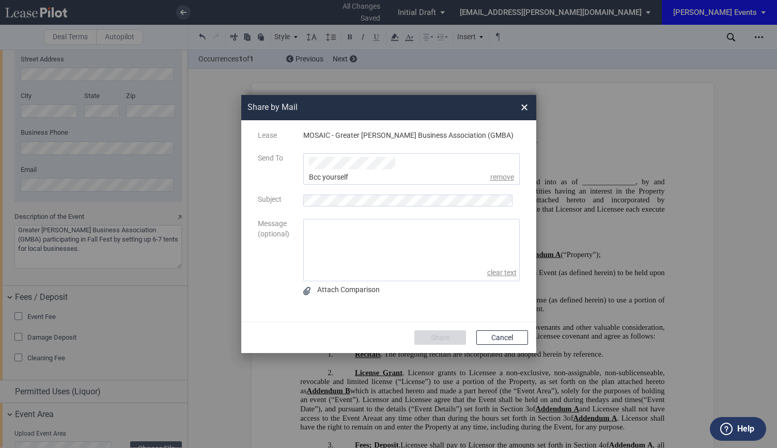
click at [344, 175] on div "Bcc yourself remove" at bounding box center [414, 178] width 211 height 10
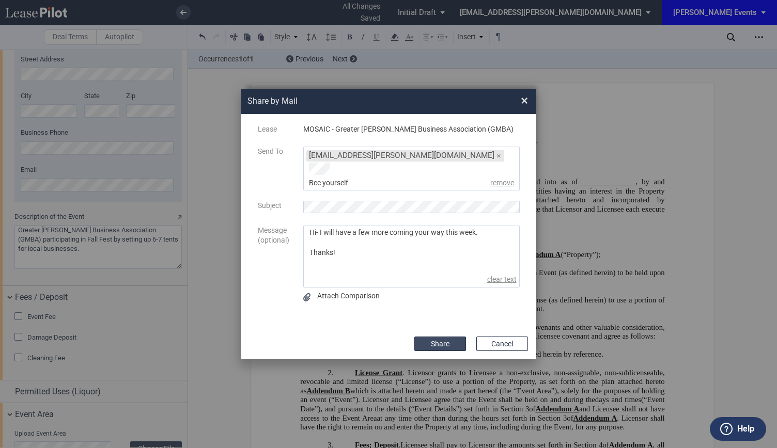
type textarea "Hi- I will have a few more coming your way this week. Thanks!"
click at [441, 341] on button "Share" at bounding box center [440, 344] width 52 height 14
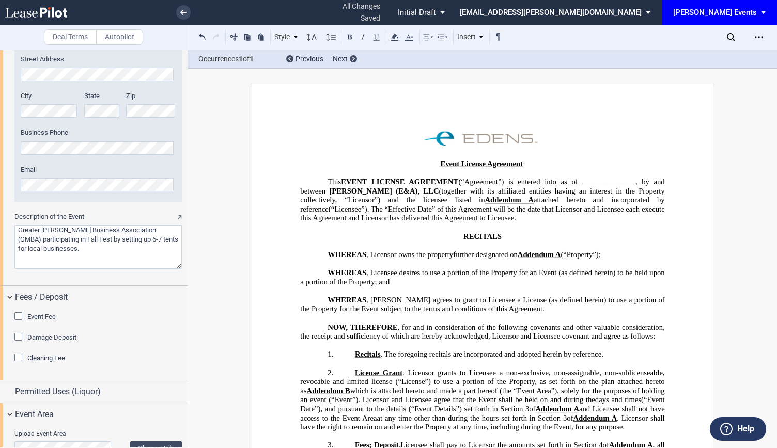
click at [730, 14] on div "[PERSON_NAME] Events" at bounding box center [715, 12] width 84 height 9
click at [722, 31] on div "[PERSON_NAME] Events" at bounding box center [722, 28] width 79 height 10
click at [724, 13] on div "[PERSON_NAME] Events" at bounding box center [715, 12] width 84 height 9
click at [719, 24] on div "[PERSON_NAME] Events" at bounding box center [722, 28] width 79 height 10
click at [188, 13] on link at bounding box center [183, 12] width 14 height 14
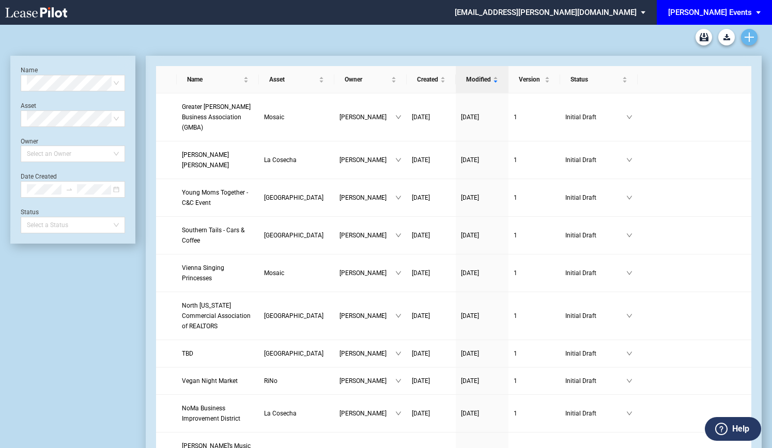
click at [748, 31] on link "Create new document" at bounding box center [749, 37] width 17 height 17
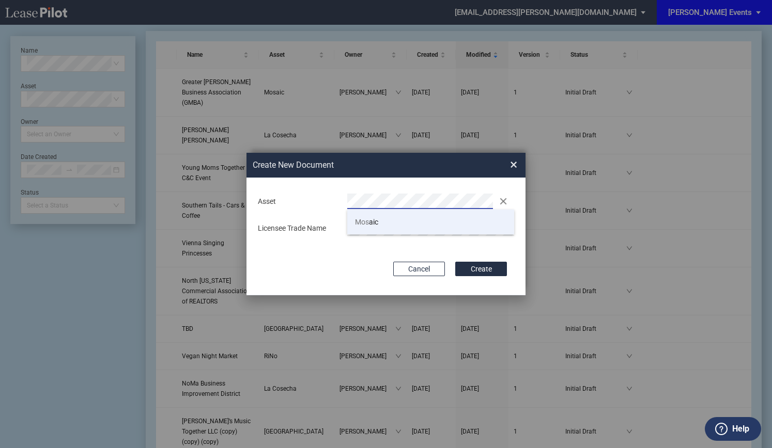
click at [392, 222] on li "Mos aic" at bounding box center [430, 222] width 167 height 25
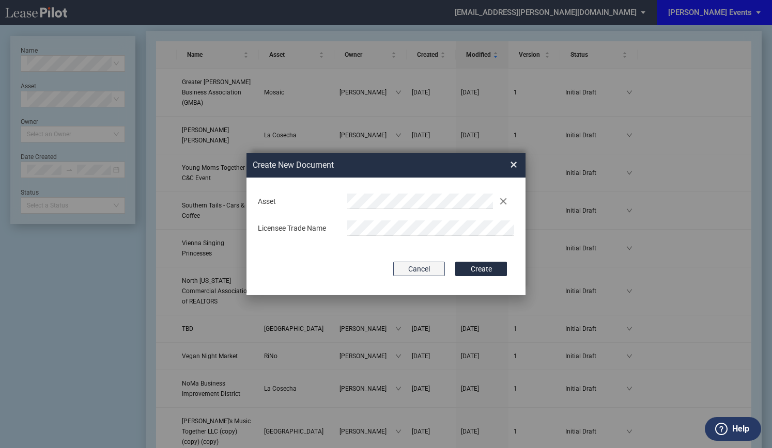
click at [432, 269] on button "Cancel" at bounding box center [419, 269] width 52 height 14
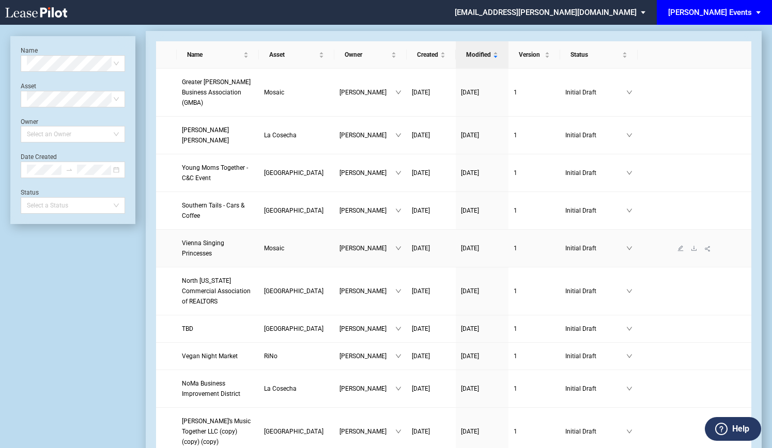
click at [217, 240] on span "Vienna Singing Princesses" at bounding box center [203, 249] width 42 height 18
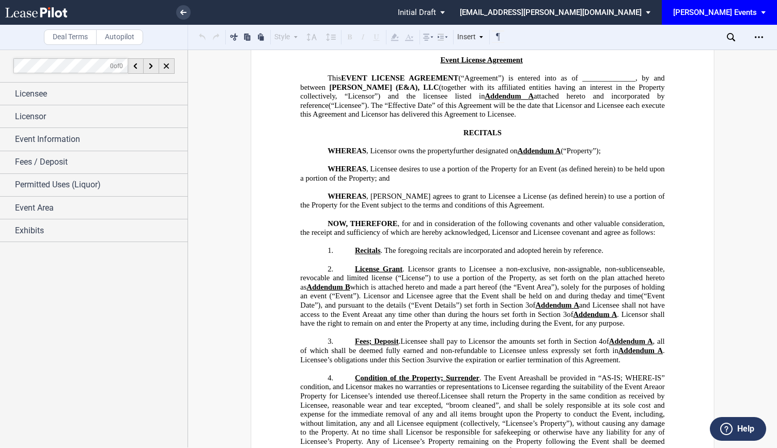
scroll to position [155, 0]
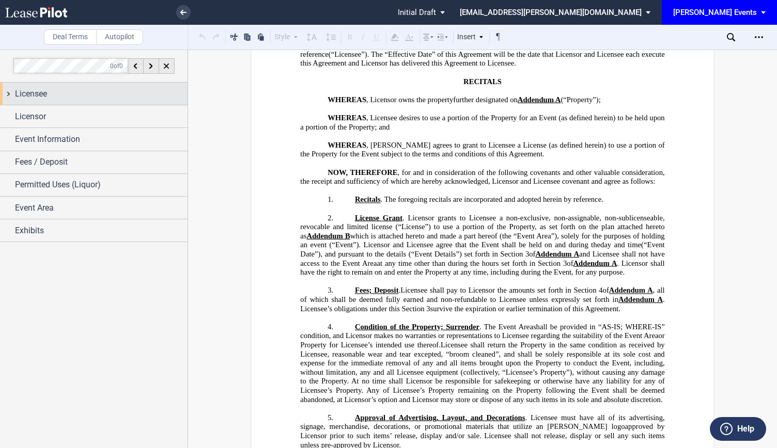
click at [54, 99] on div "Licensee" at bounding box center [101, 94] width 173 height 12
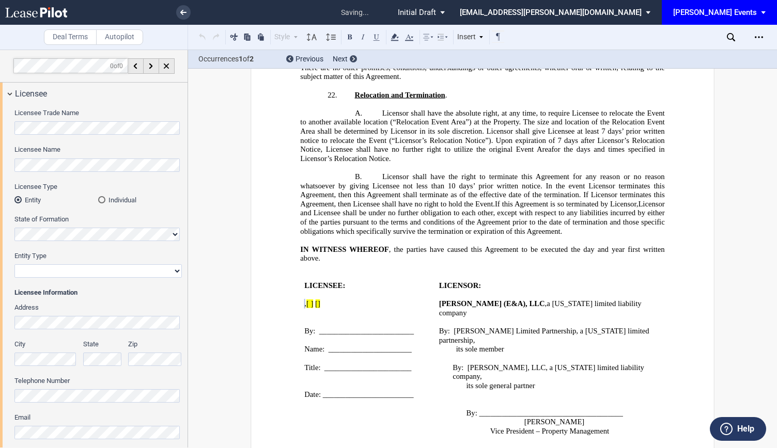
scroll to position [1505, 0]
click at [72, 269] on select "Corporation Limited Liability Company General Partnership Limited Partnership N…" at bounding box center [97, 270] width 167 height 13
select select "limited liability company"
click at [14, 264] on select "Corporation Limited Liability Company General Partnership Limited Partnership N…" at bounding box center [97, 270] width 167 height 13
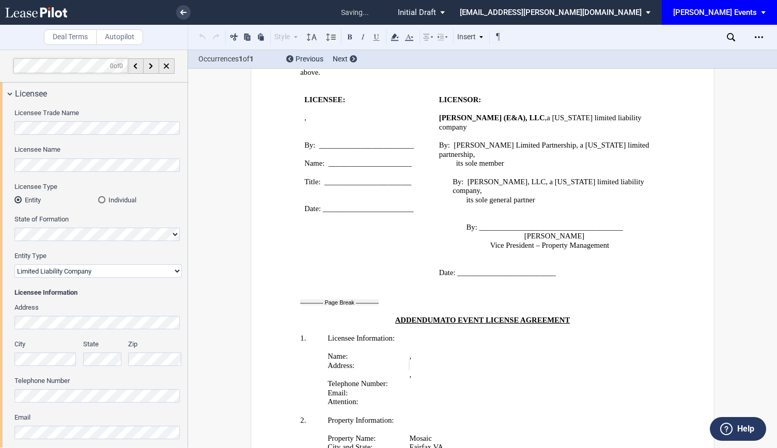
scroll to position [1718, 0]
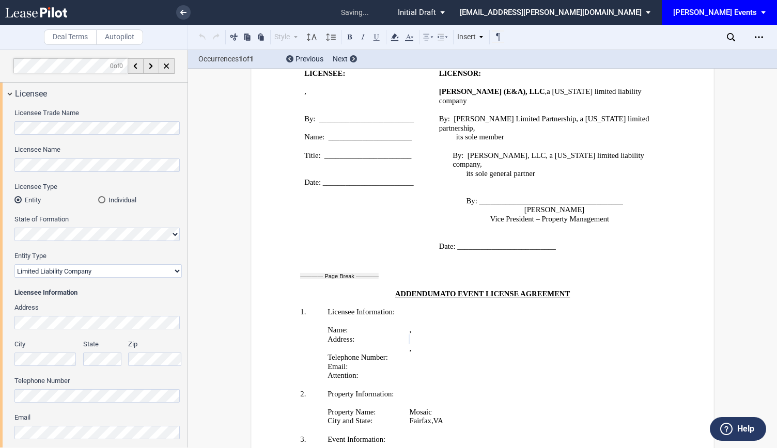
click at [117, 351] on div "State" at bounding box center [102, 353] width 39 height 26
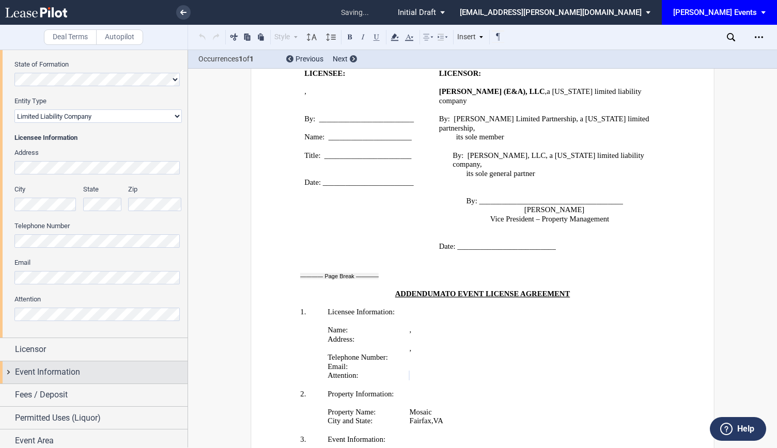
scroll to position [181, 0]
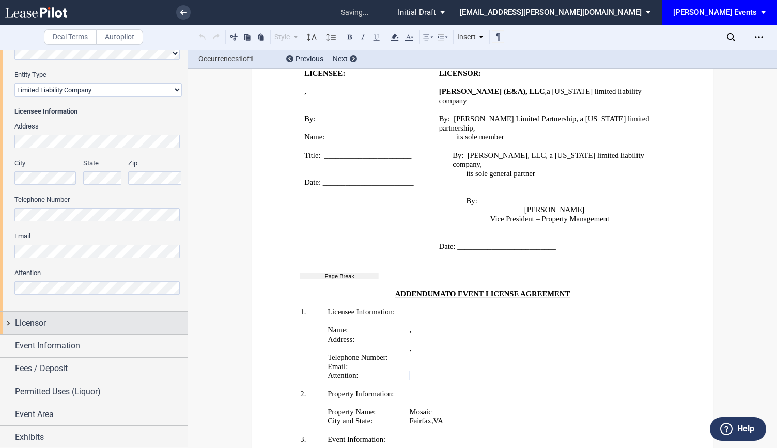
click at [35, 318] on span "Licensor" at bounding box center [30, 323] width 31 height 12
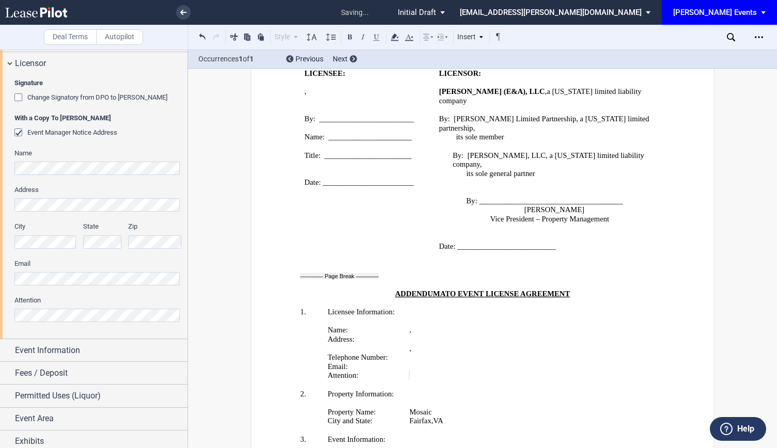
scroll to position [445, 0]
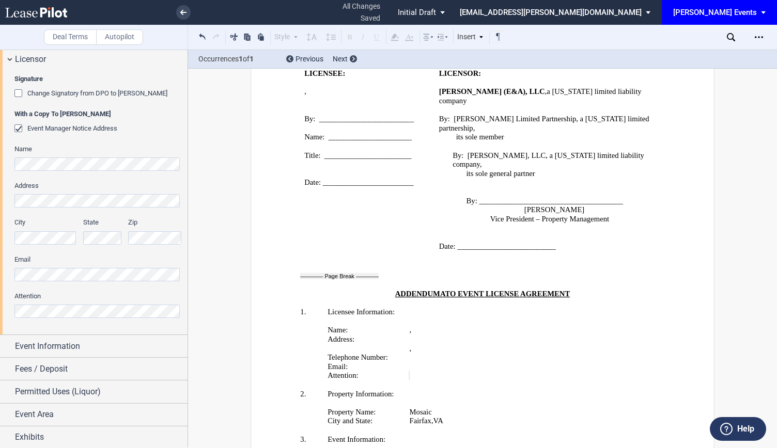
click at [0, 271] on div "Signature Change Signatory from DPO to [PERSON_NAME] With a Copy To [PERSON_NAM…" at bounding box center [94, 203] width 188 height 264
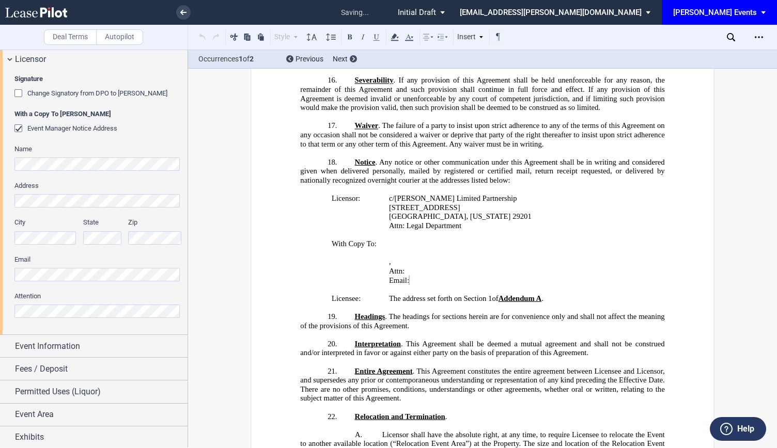
scroll to position [1183, 0]
click at [5, 315] on div "Signature Change Signatory from DPO to [PERSON_NAME] With a Copy To [PERSON_NAM…" at bounding box center [94, 203] width 188 height 264
click at [0, 263] on div "Signature Change Signatory from DPO to [PERSON_NAME] With a Copy To [PERSON_NAM…" at bounding box center [94, 203] width 188 height 264
click at [133, 347] on div "Event Information" at bounding box center [101, 346] width 173 height 12
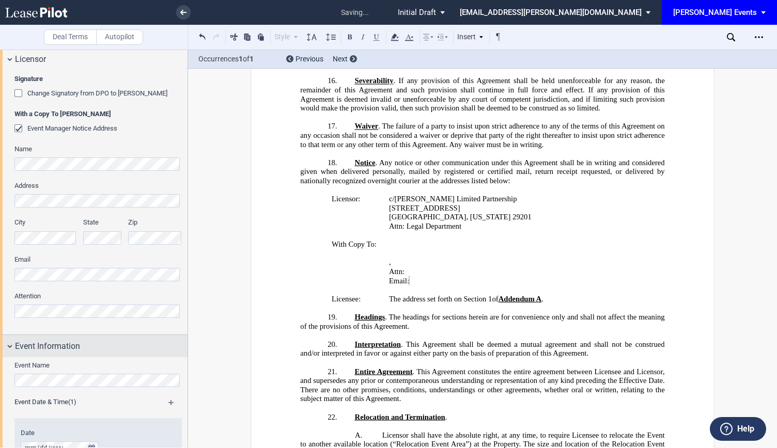
scroll to position [497, 0]
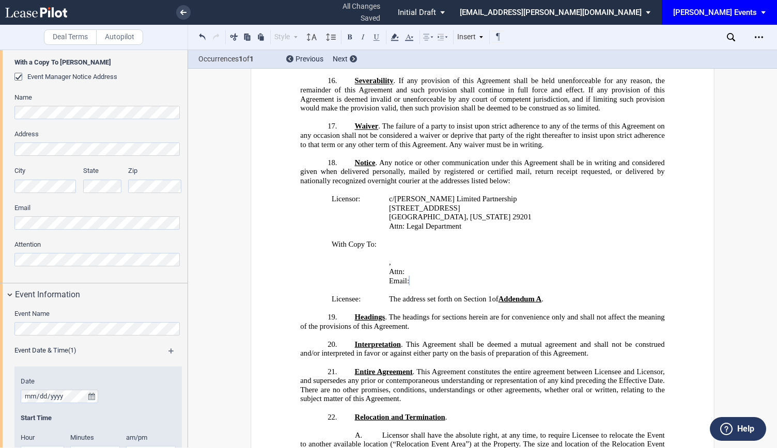
click at [154, 321] on div "Event Name" at bounding box center [97, 322] width 167 height 26
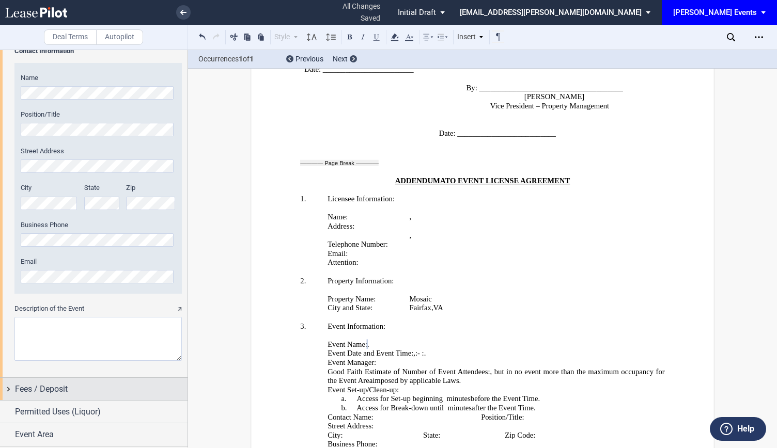
scroll to position [1215, 0]
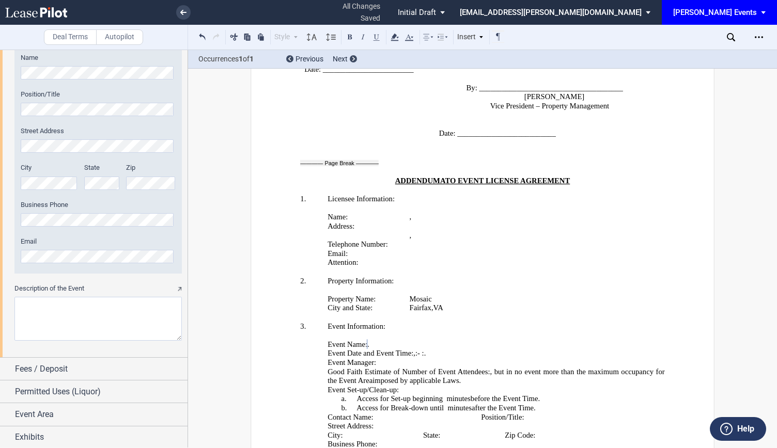
click at [90, 317] on textarea "Description of the Event" at bounding box center [97, 319] width 167 height 44
paste textarea "Fall Fest ([DATE] – [DATE]), [DATE][DATE] Holiday Event"
click at [18, 301] on textarea "Description of the Event" at bounding box center [97, 319] width 167 height 44
click at [76, 326] on textarea "Description of the Event" at bounding box center [97, 319] width 167 height 44
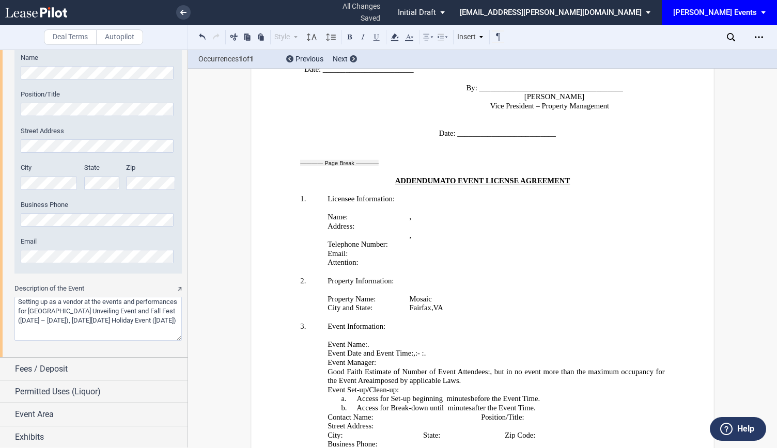
type textarea "Setting up as a vendor at the events and performances for [GEOGRAPHIC_DATA] Unv…"
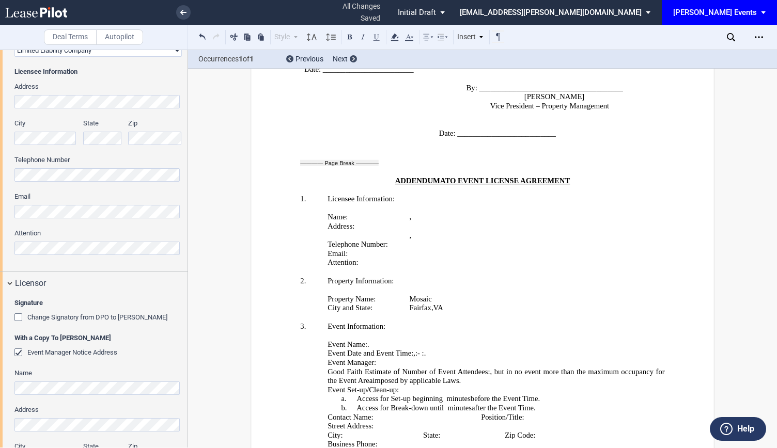
scroll to position [0, 0]
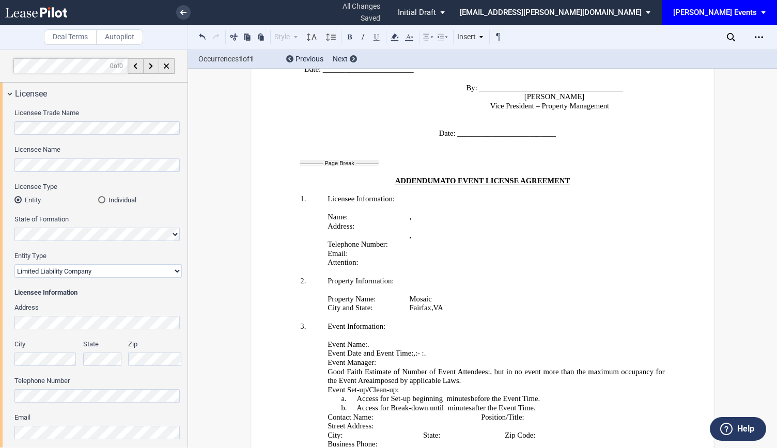
drag, startPoint x: 110, startPoint y: 238, endPoint x: 65, endPoint y: 103, distance: 142.4
click at [101, 273] on select "Corporation Limited Liability Company General Partnership Limited Partnership N…" at bounding box center [97, 270] width 167 height 13
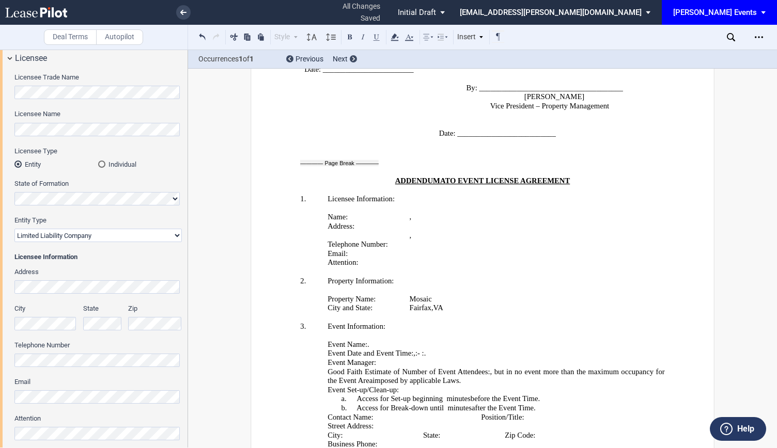
scroll to position [52, 0]
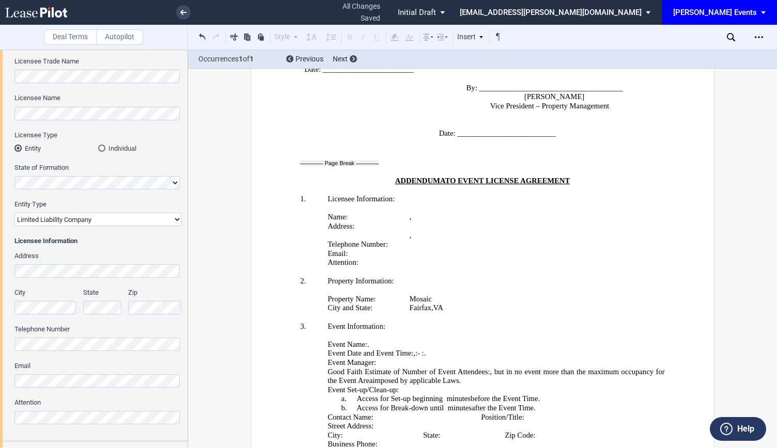
click at [0, 372] on div "Licensee Trade Name Licensee Name Licensee Type Entity Individual State of Form…" at bounding box center [94, 247] width 188 height 388
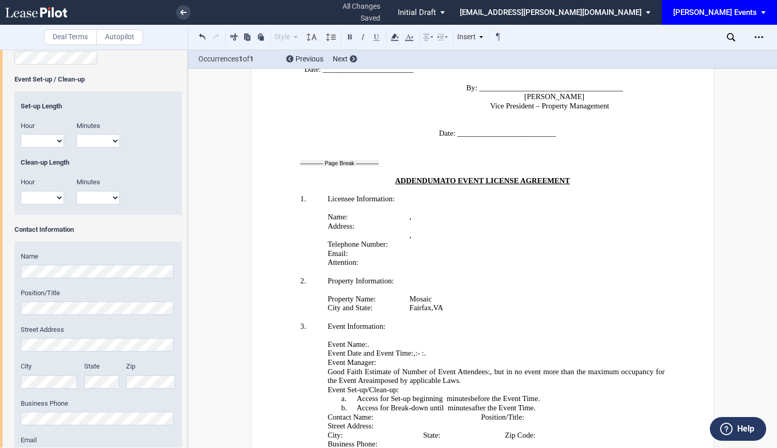
scroll to position [1033, 0]
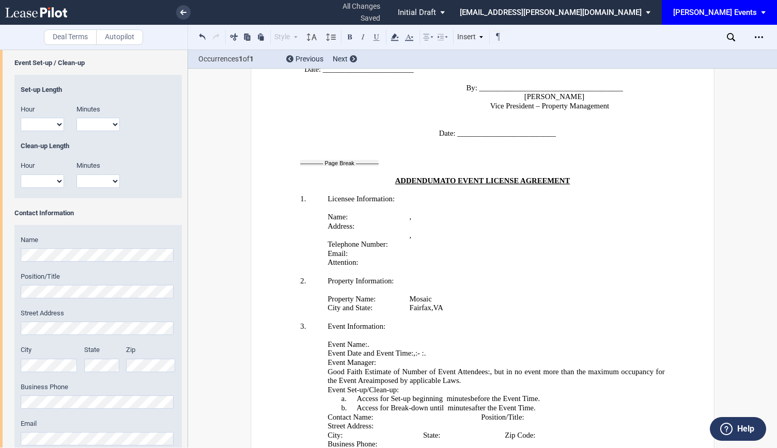
click at [93, 272] on label "Position/Title" at bounding box center [98, 276] width 155 height 9
